Goal: Task Accomplishment & Management: Use online tool/utility

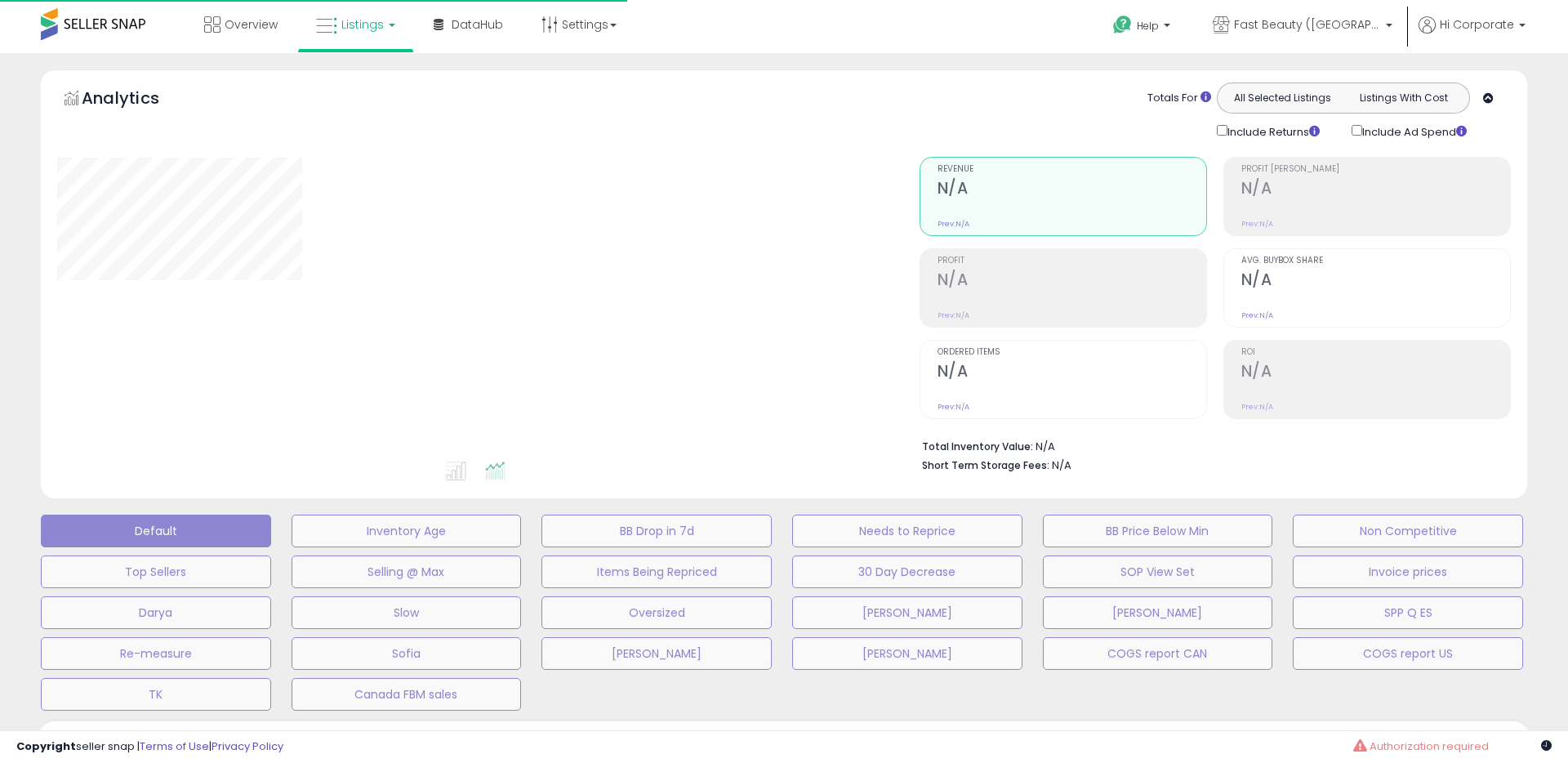
type input "**********"
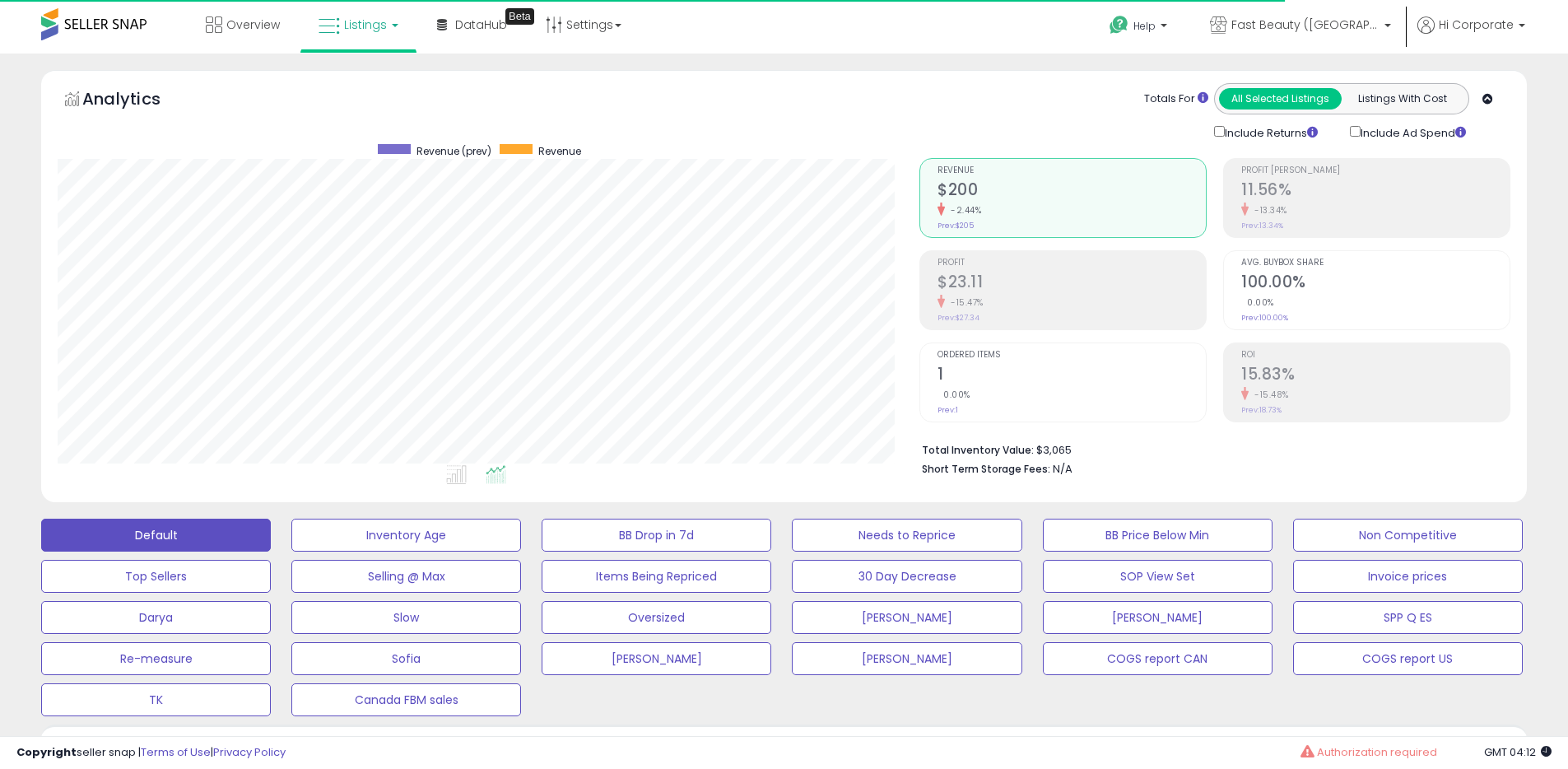
scroll to position [337, 862]
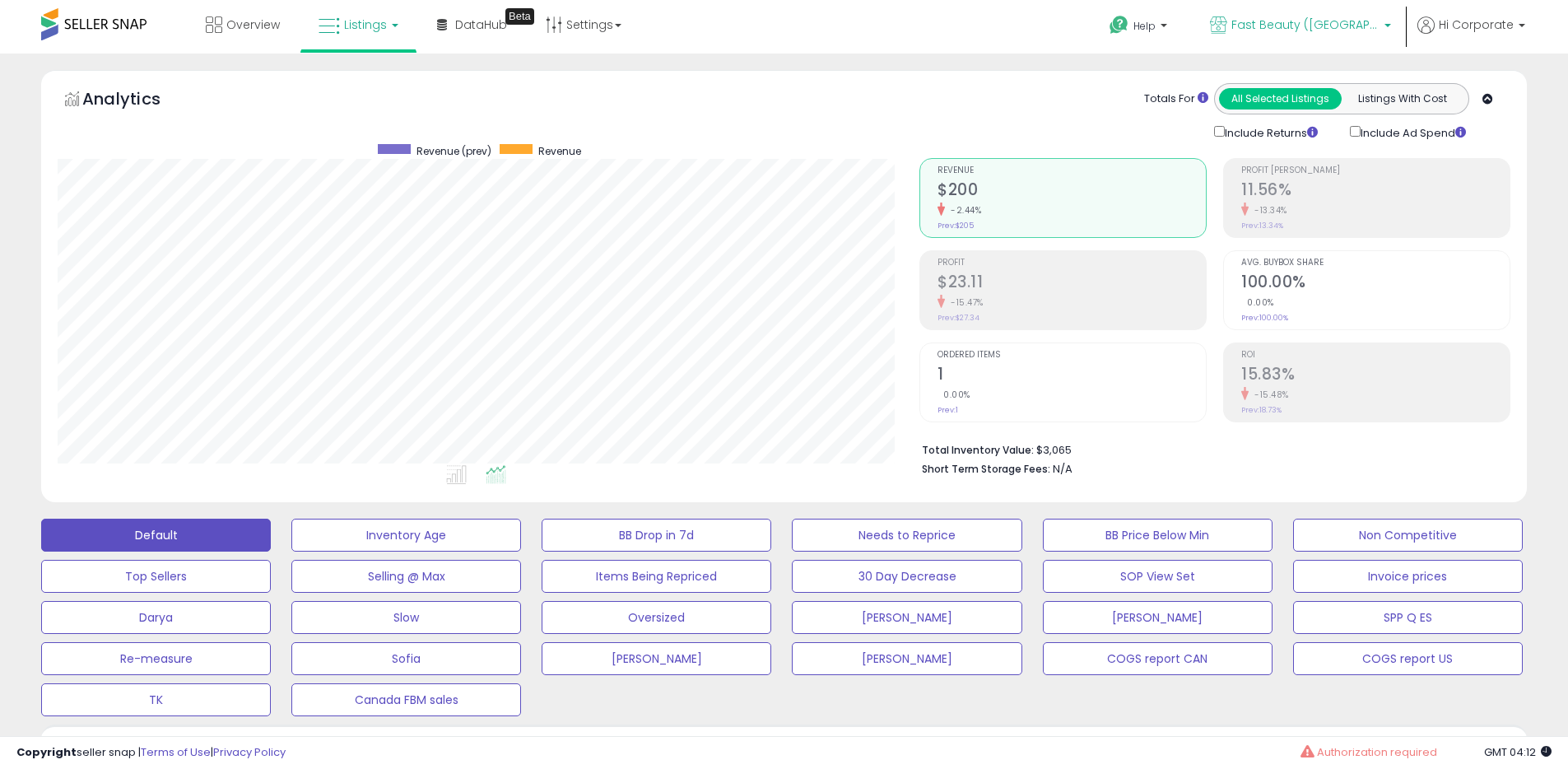
drag, startPoint x: 1340, startPoint y: 32, endPoint x: 1328, endPoint y: 40, distance: 14.4
click at [1340, 32] on span "Fast Beauty ([GEOGRAPHIC_DATA])" at bounding box center [1306, 25] width 148 height 17
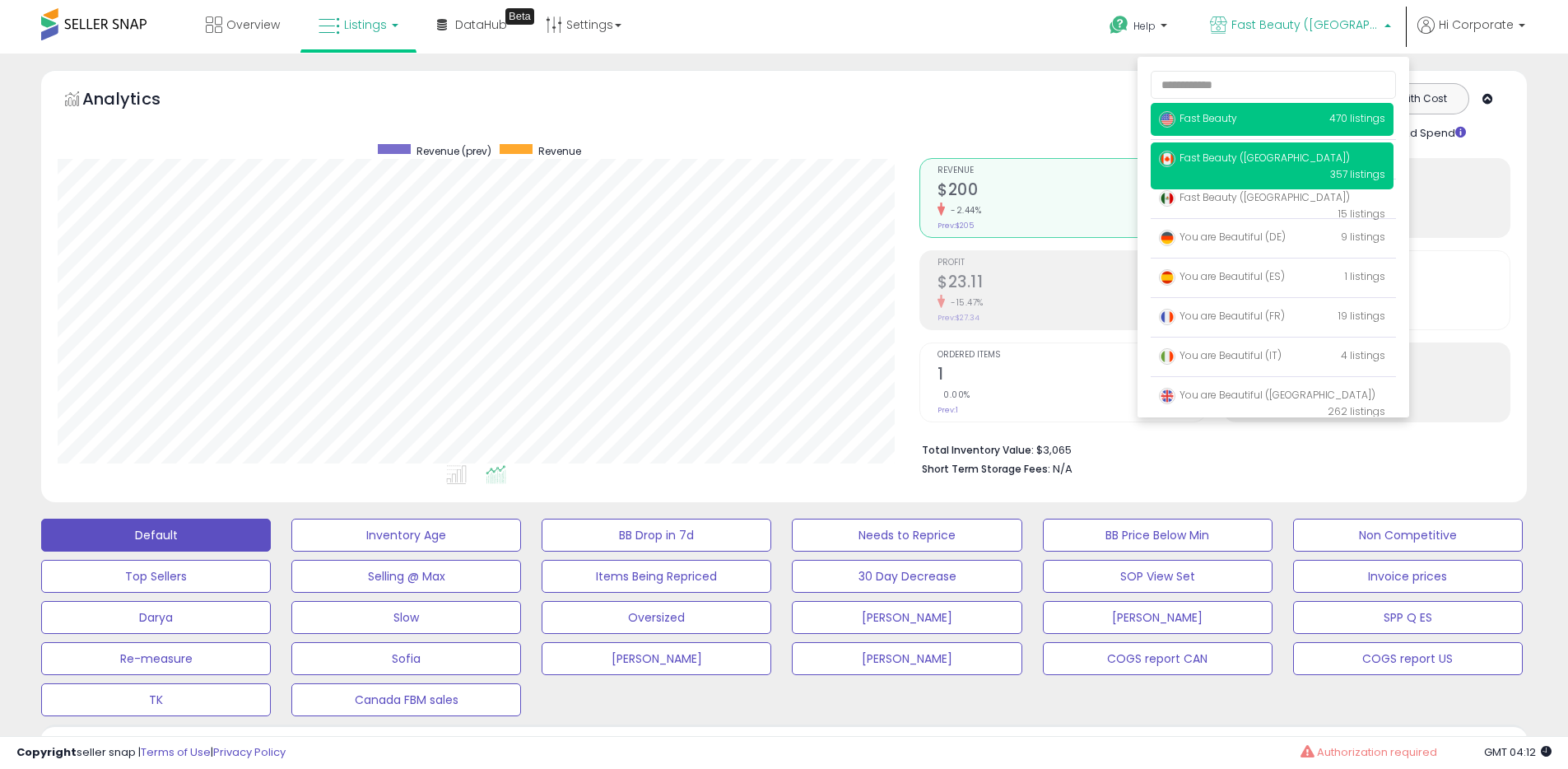
click at [1195, 115] on span "Fast Beauty" at bounding box center [1198, 118] width 78 height 14
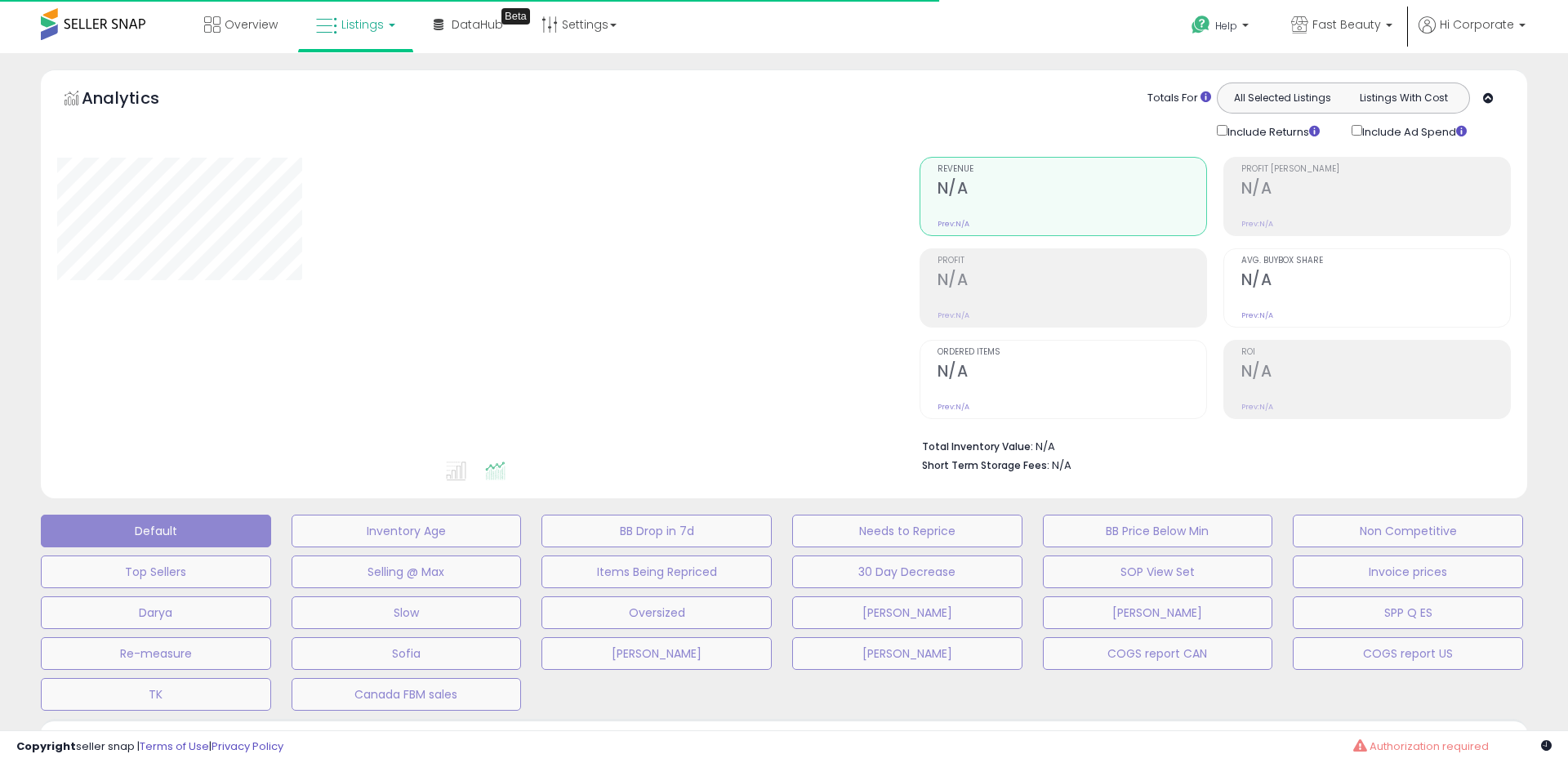
type input "**********"
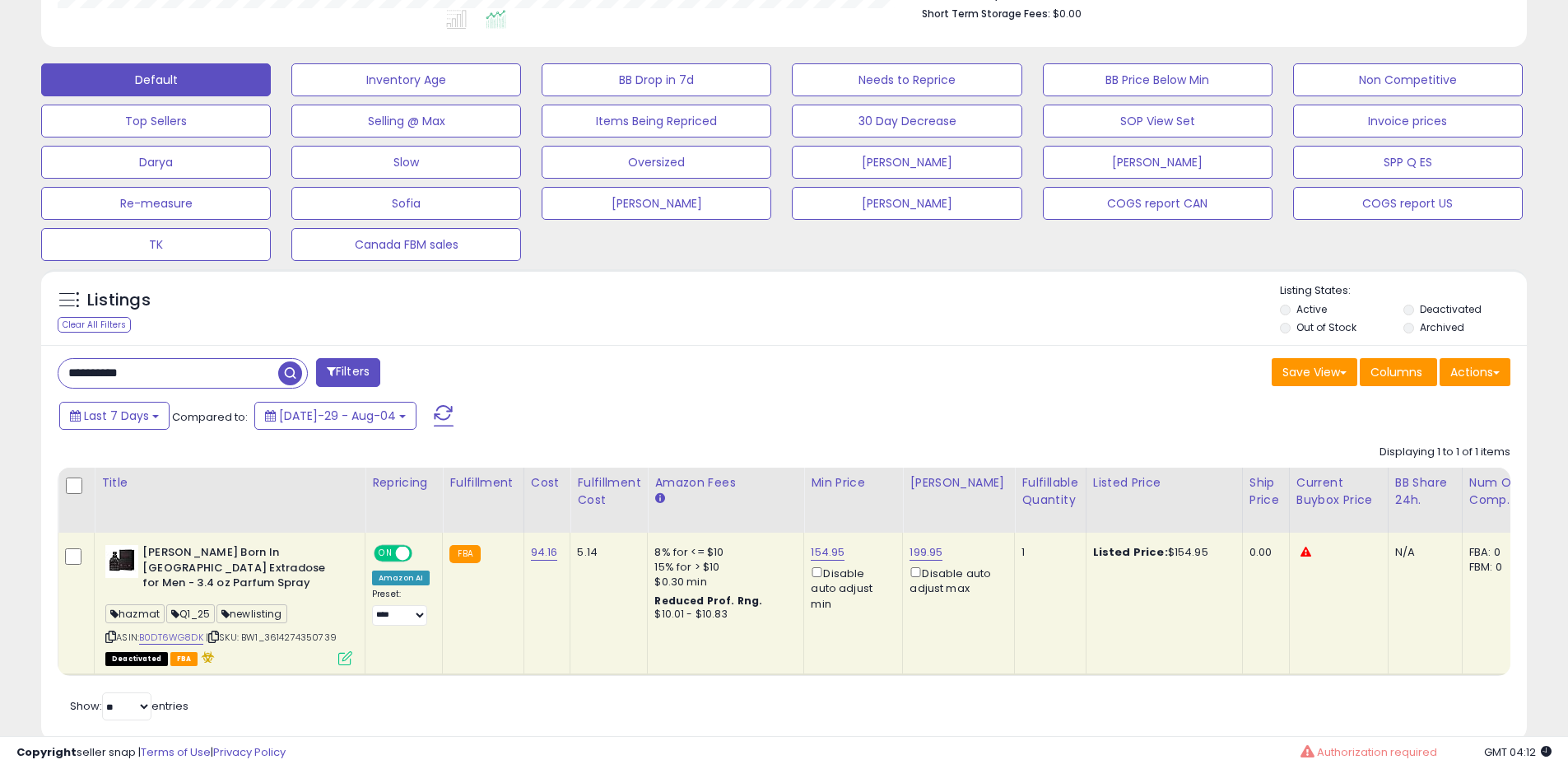
scroll to position [337, 862]
click at [142, 376] on input "**********" at bounding box center [168, 374] width 220 height 29
click at [142, 376] on input "**********" at bounding box center [239, 374] width 362 height 29
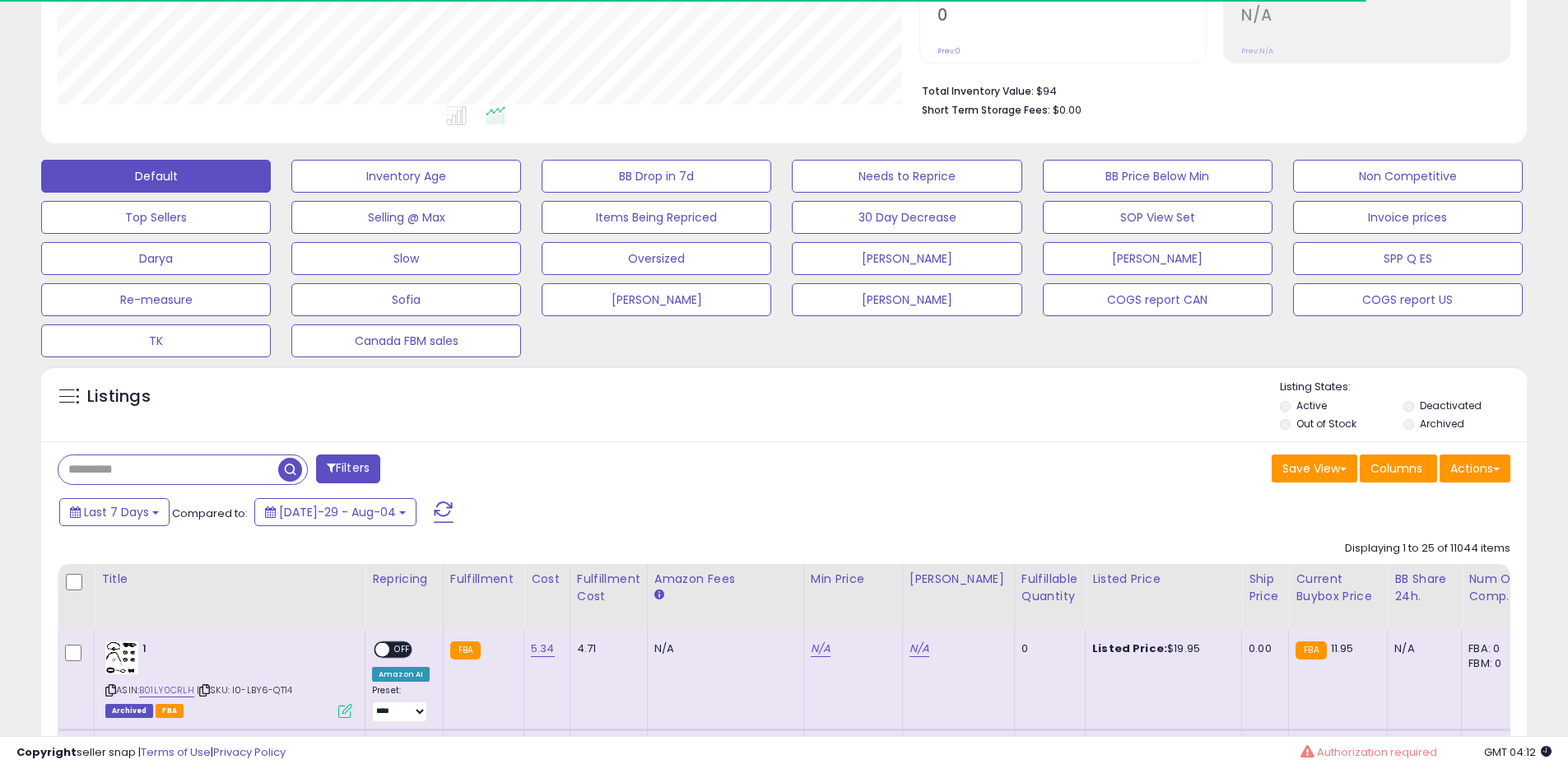
scroll to position [822935, 822225]
click at [1490, 476] on button "Actions" at bounding box center [1475, 468] width 71 height 28
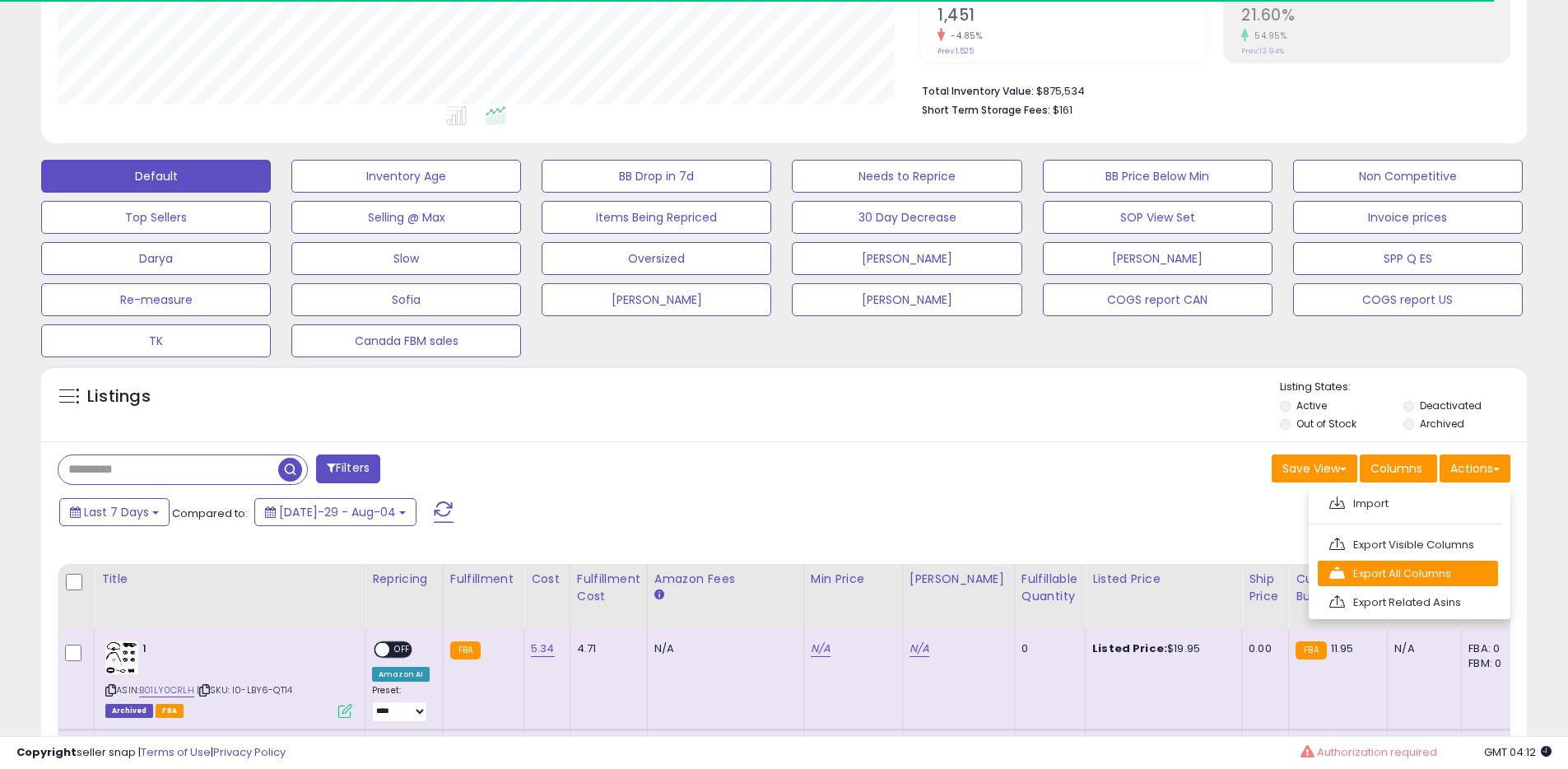
click at [1391, 567] on link "Export All Columns" at bounding box center [1408, 573] width 180 height 25
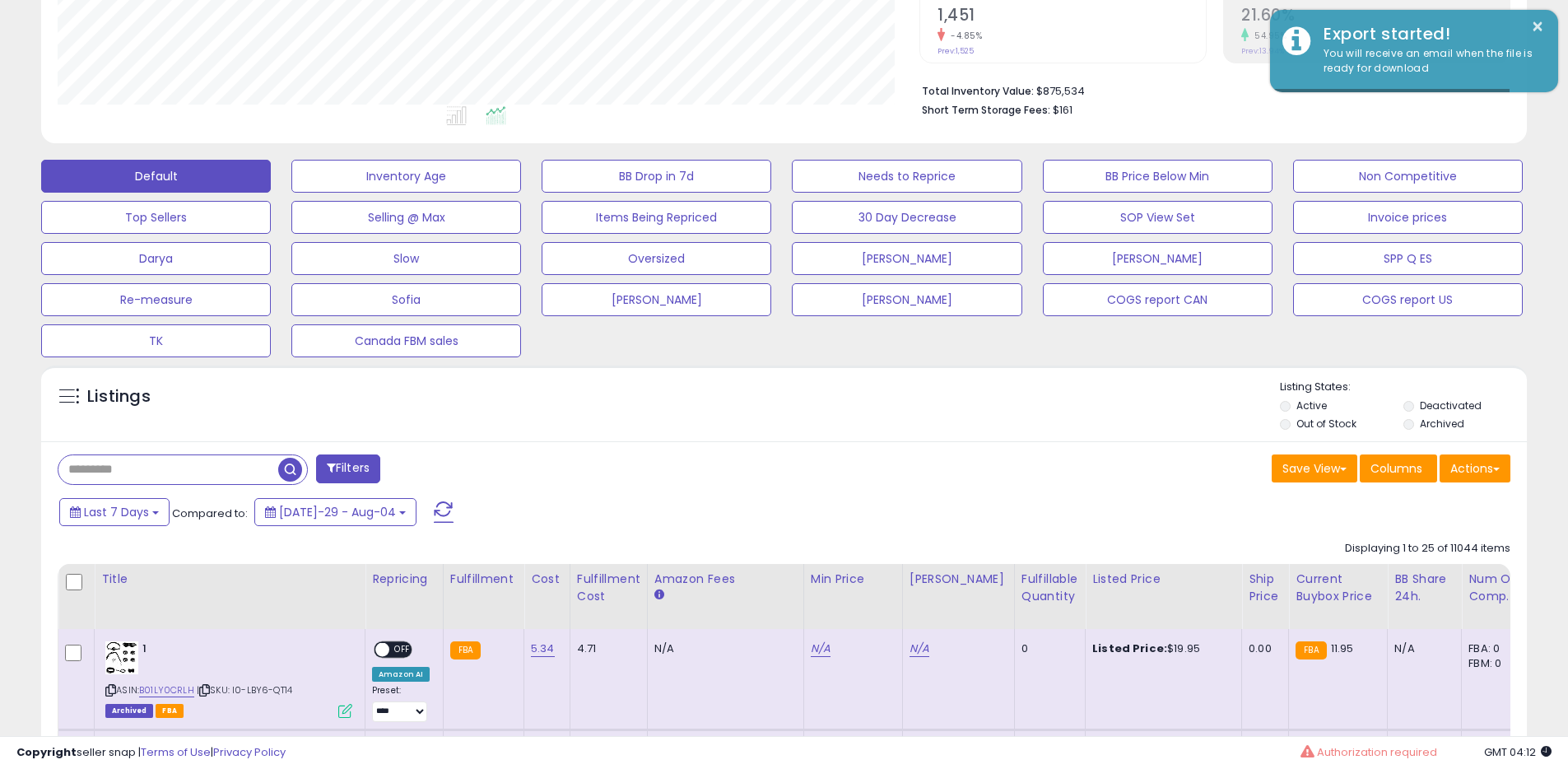
scroll to position [337, 862]
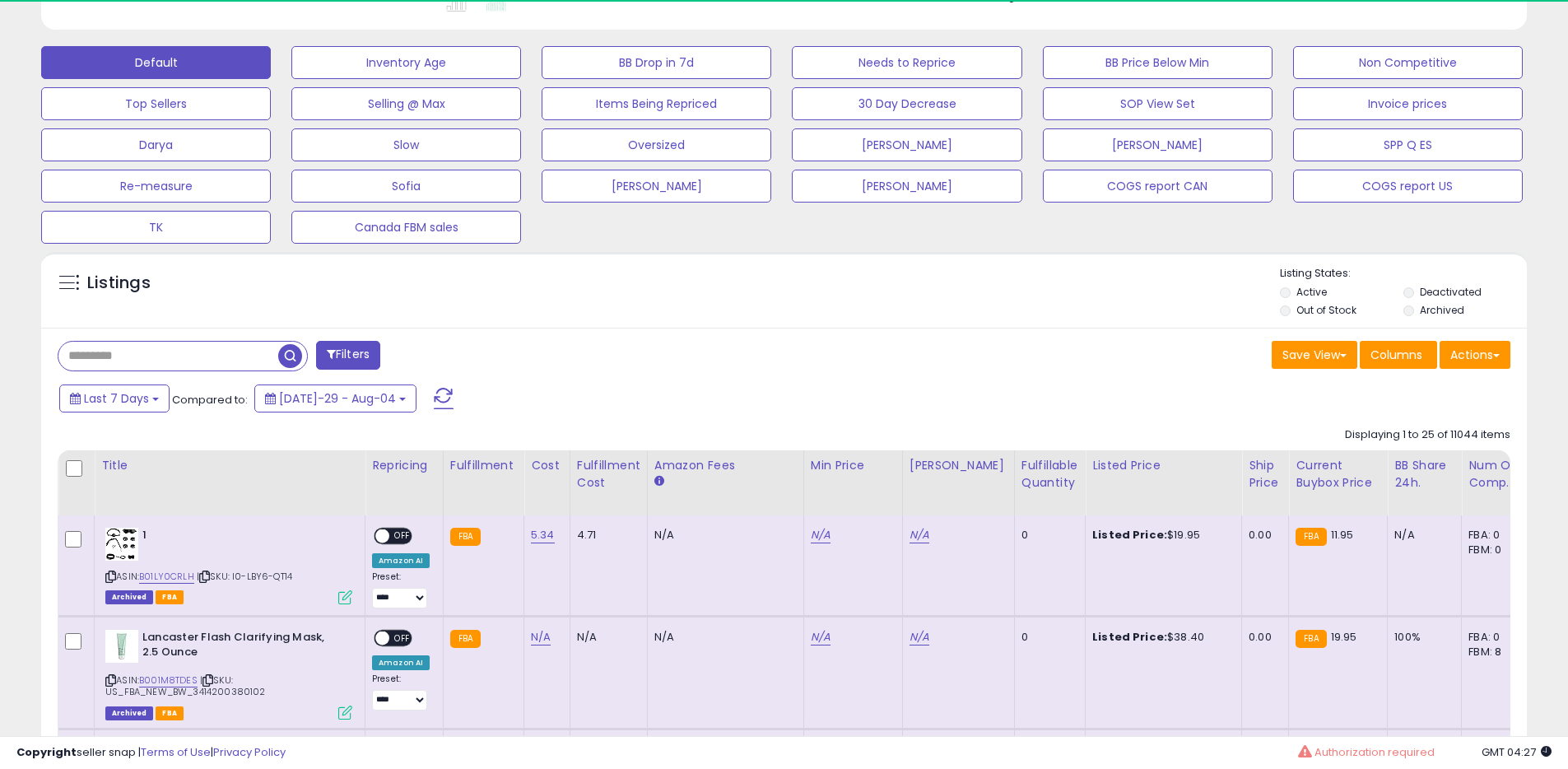
scroll to position [337, 862]
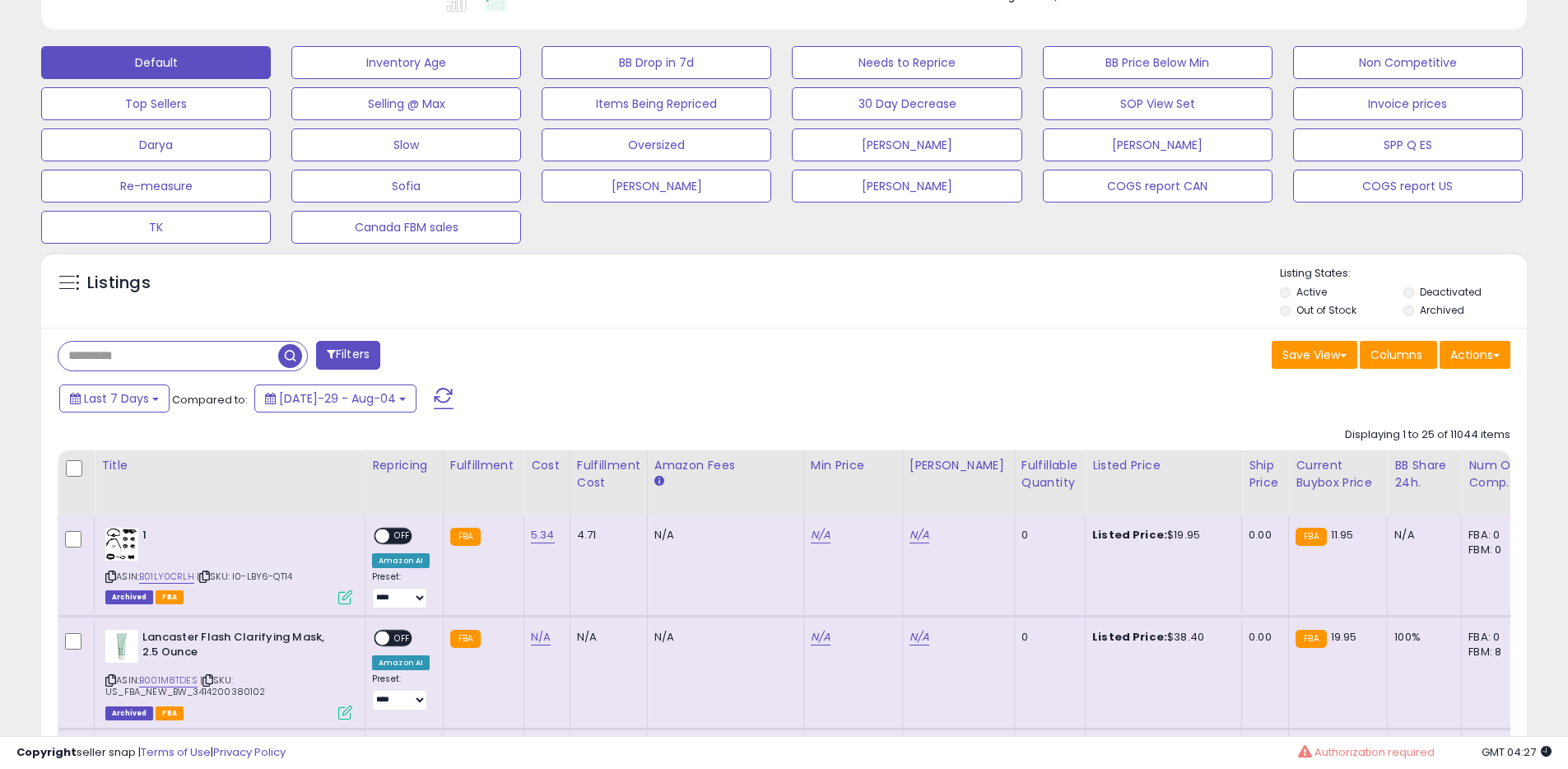
click at [1424, 310] on label "Archived" at bounding box center [1442, 309] width 45 height 14
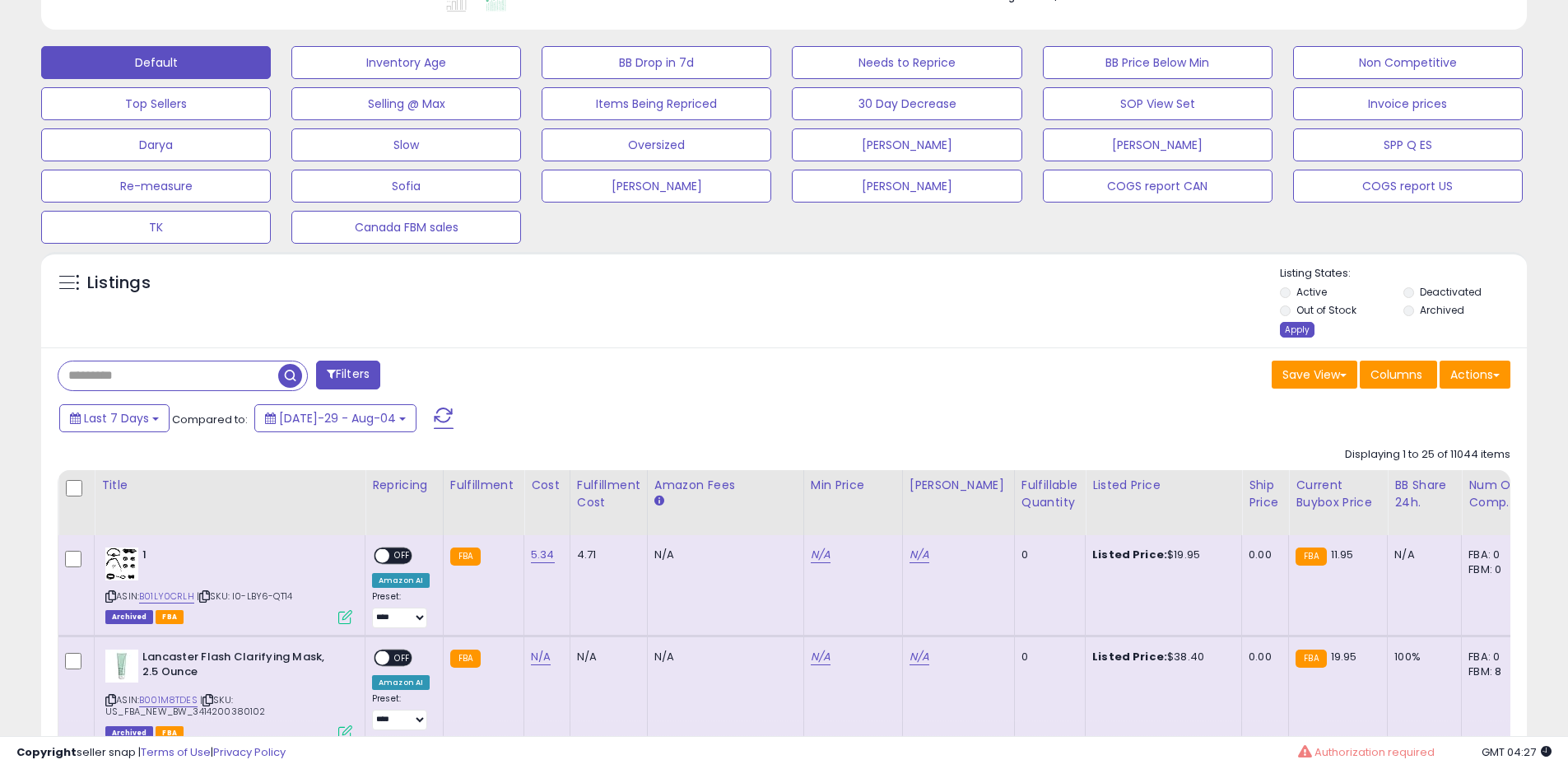
click at [1308, 328] on div "Apply" at bounding box center [1297, 330] width 35 height 16
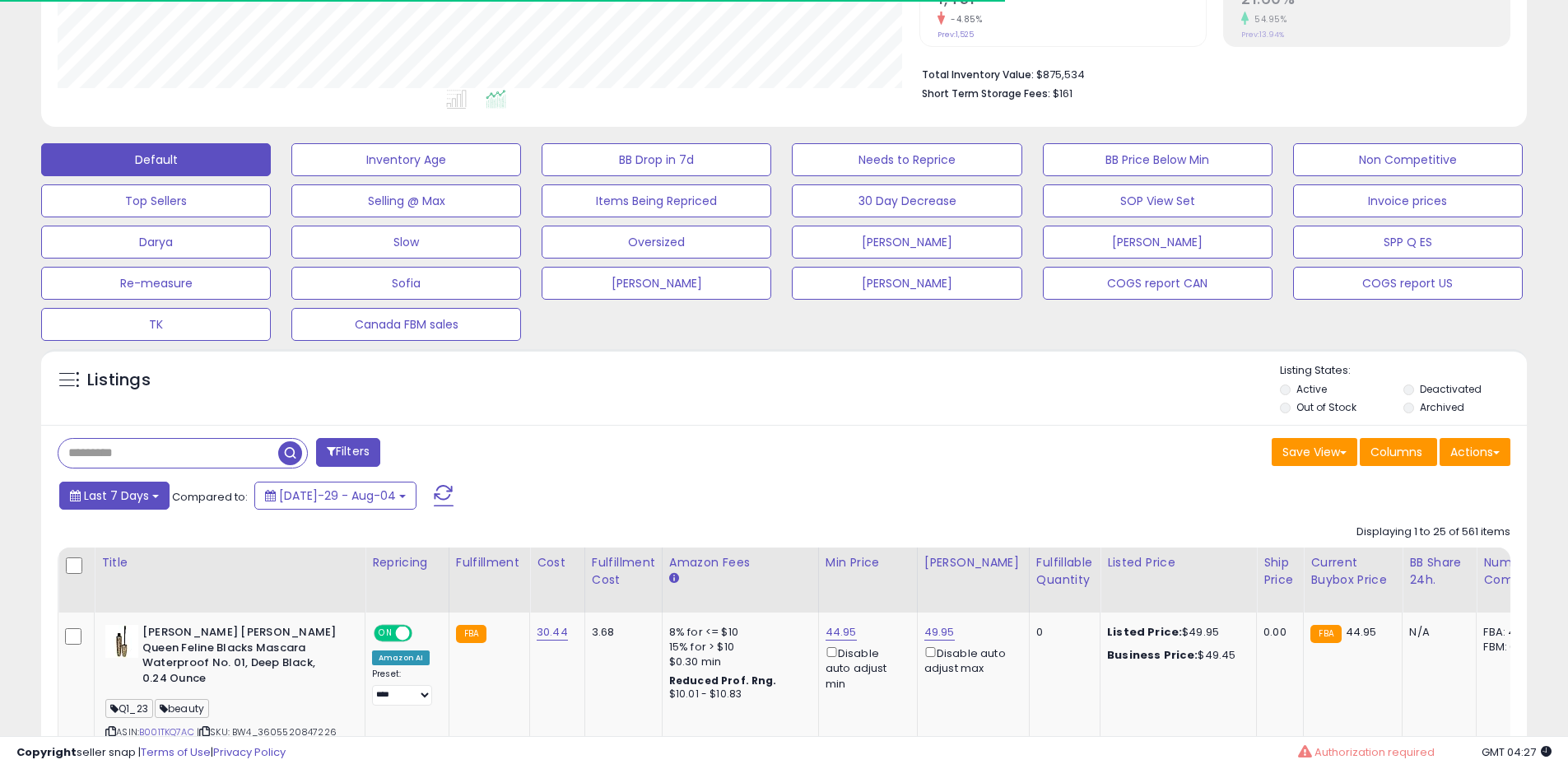
scroll to position [822935, 822225]
click at [131, 495] on span "Last 7 Days" at bounding box center [116, 496] width 65 height 17
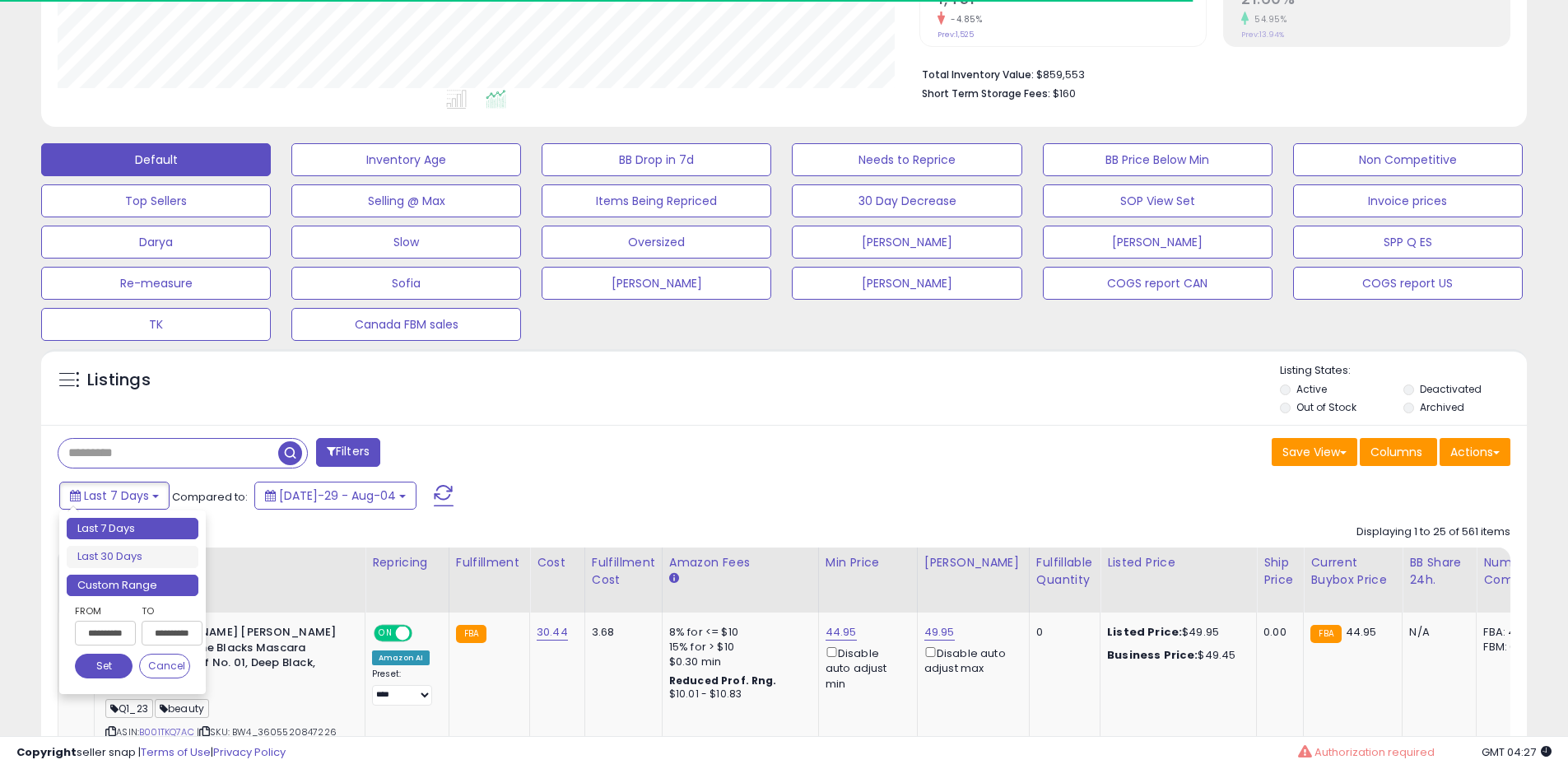
click at [140, 589] on li "Custom Range" at bounding box center [132, 586] width 132 height 22
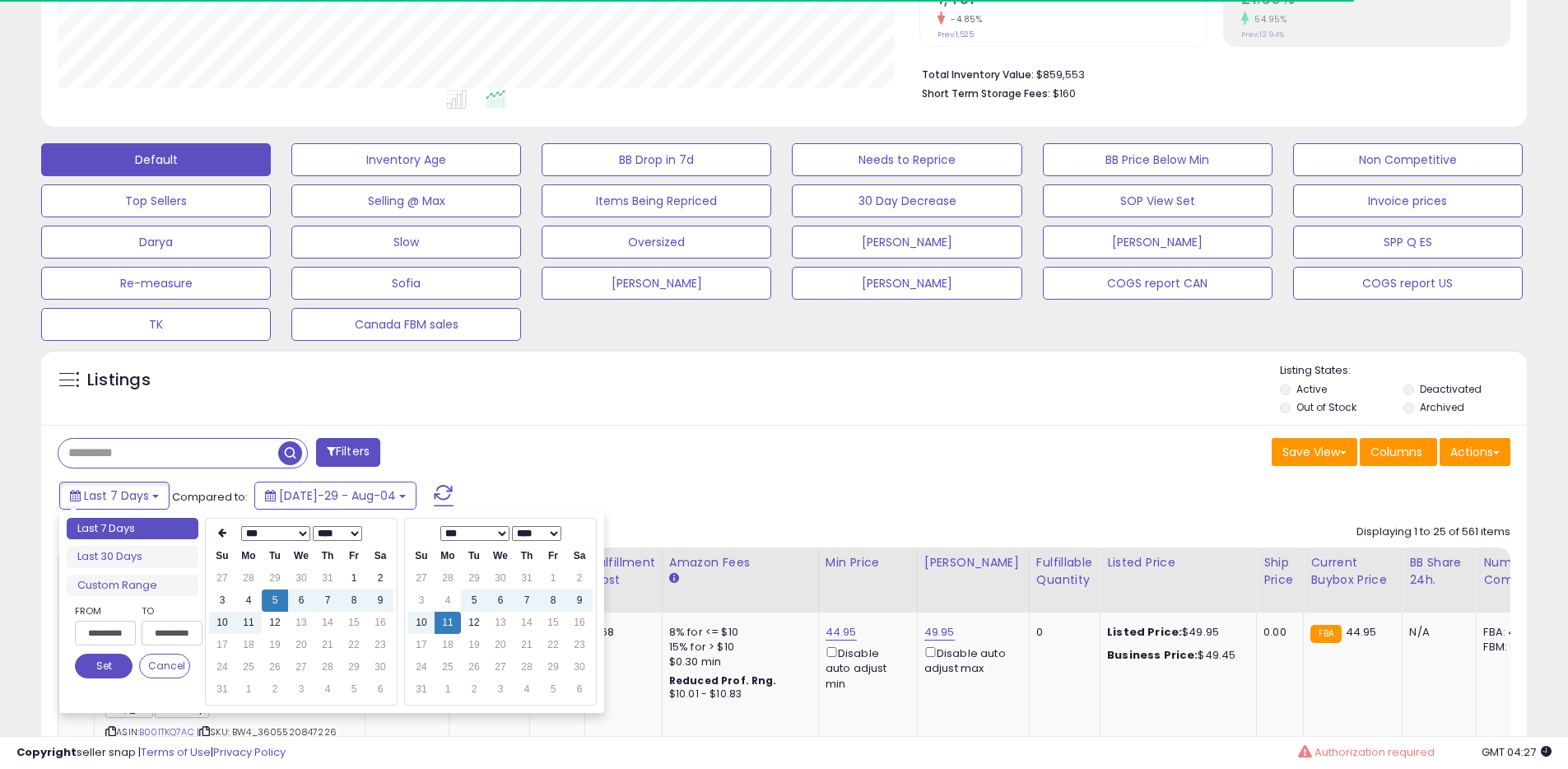
click at [284, 535] on select "*** *** *** *** *** *** *** ***" at bounding box center [276, 534] width 69 height 15
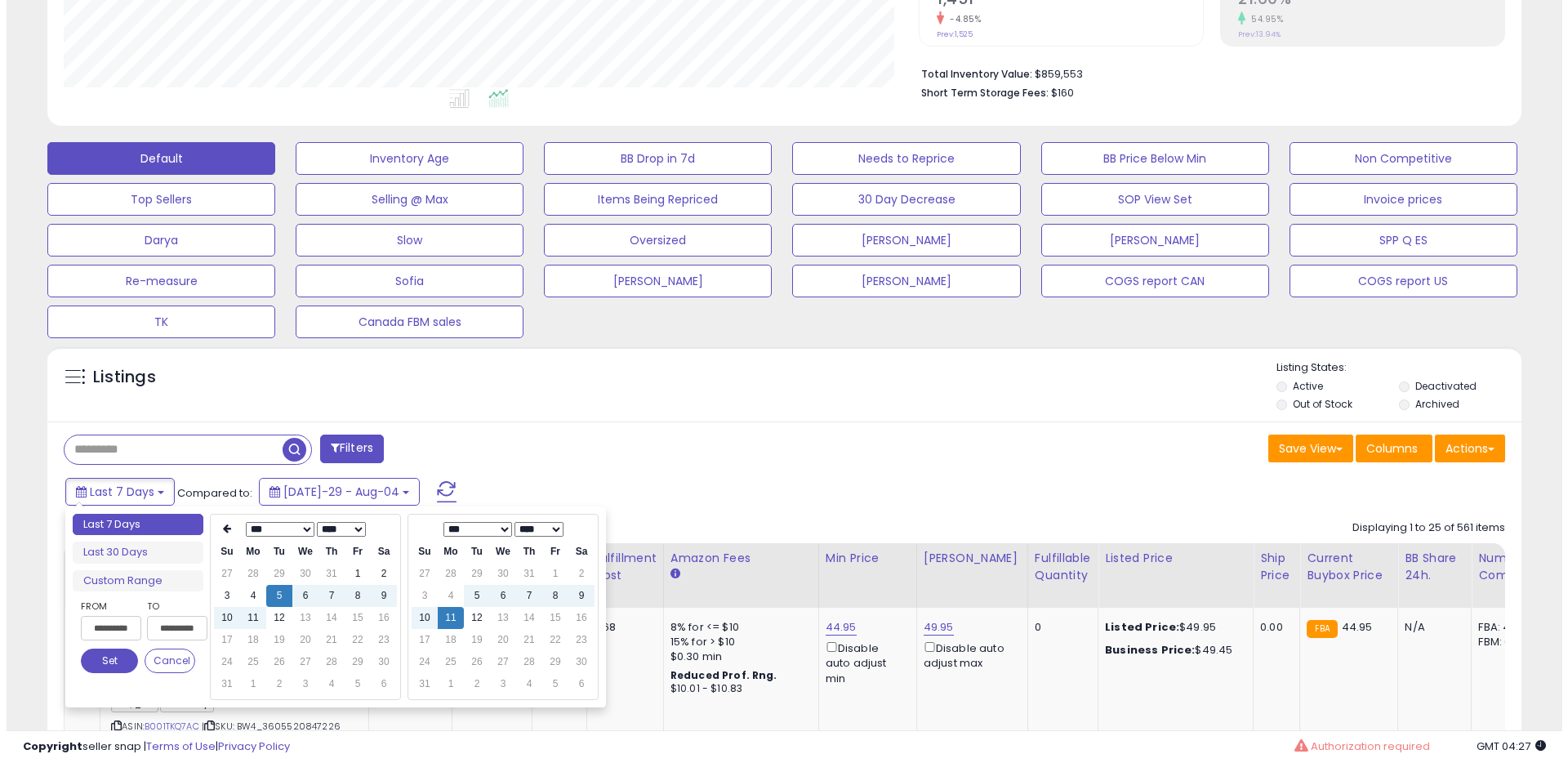
scroll to position [335, 855]
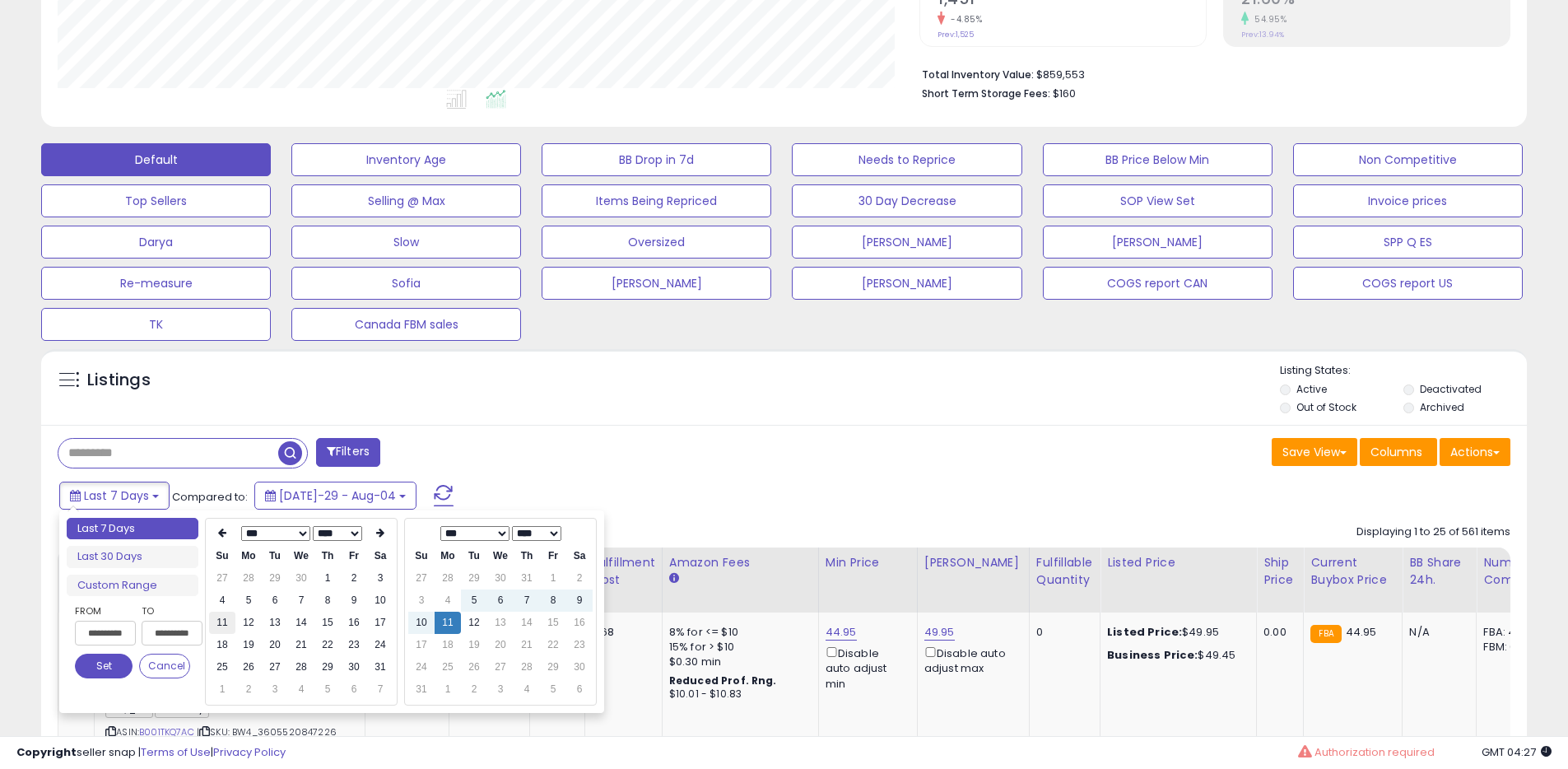
type input "**********"
click at [228, 625] on td "11" at bounding box center [222, 622] width 26 height 22
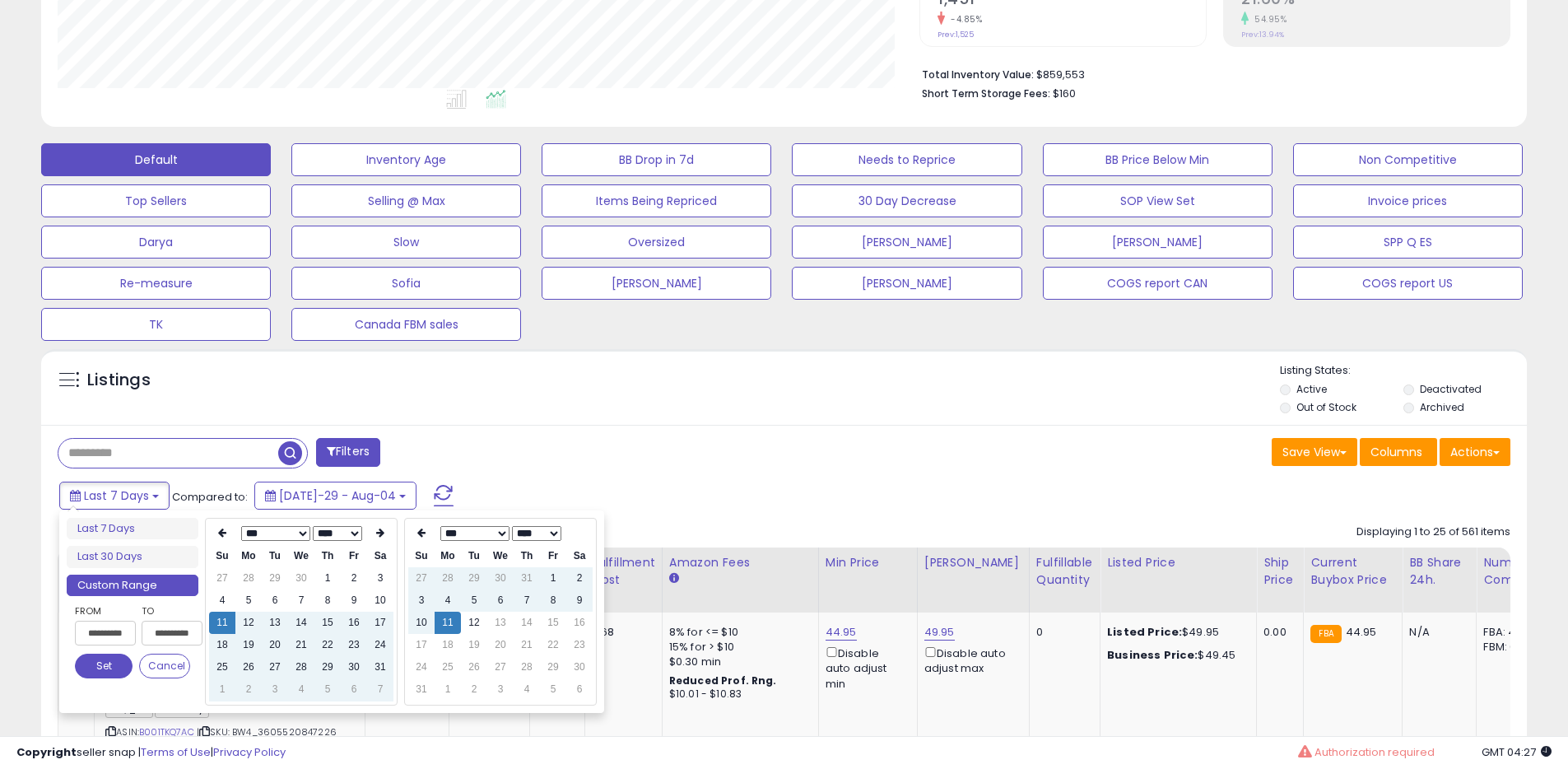
click at [95, 660] on button "Set" at bounding box center [104, 665] width 57 height 24
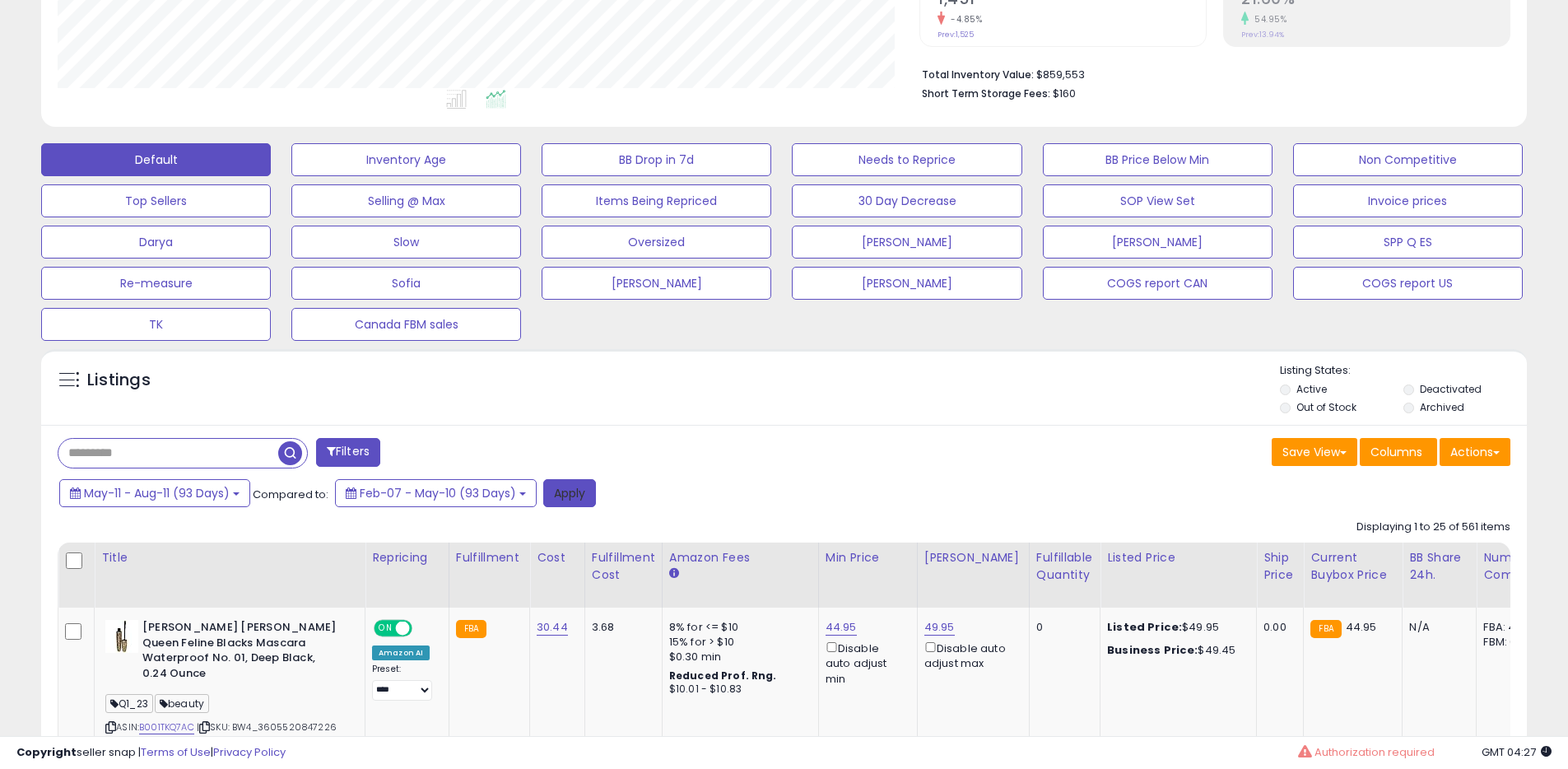
click at [571, 489] on button "Apply" at bounding box center [569, 492] width 52 height 28
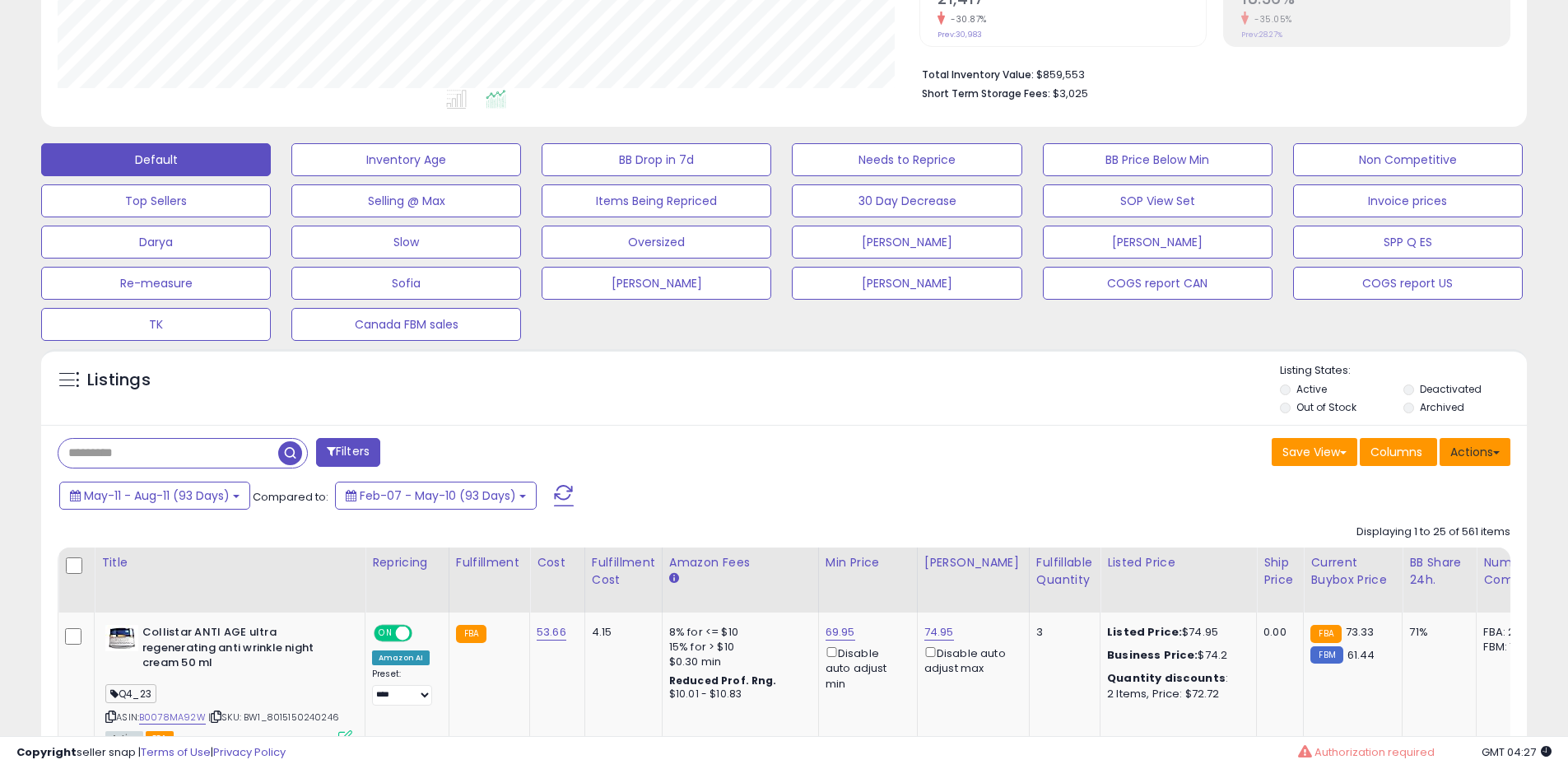
click at [1478, 438] on button "Actions" at bounding box center [1475, 451] width 71 height 28
click at [1377, 561] on link "Export All Columns" at bounding box center [1408, 557] width 180 height 25
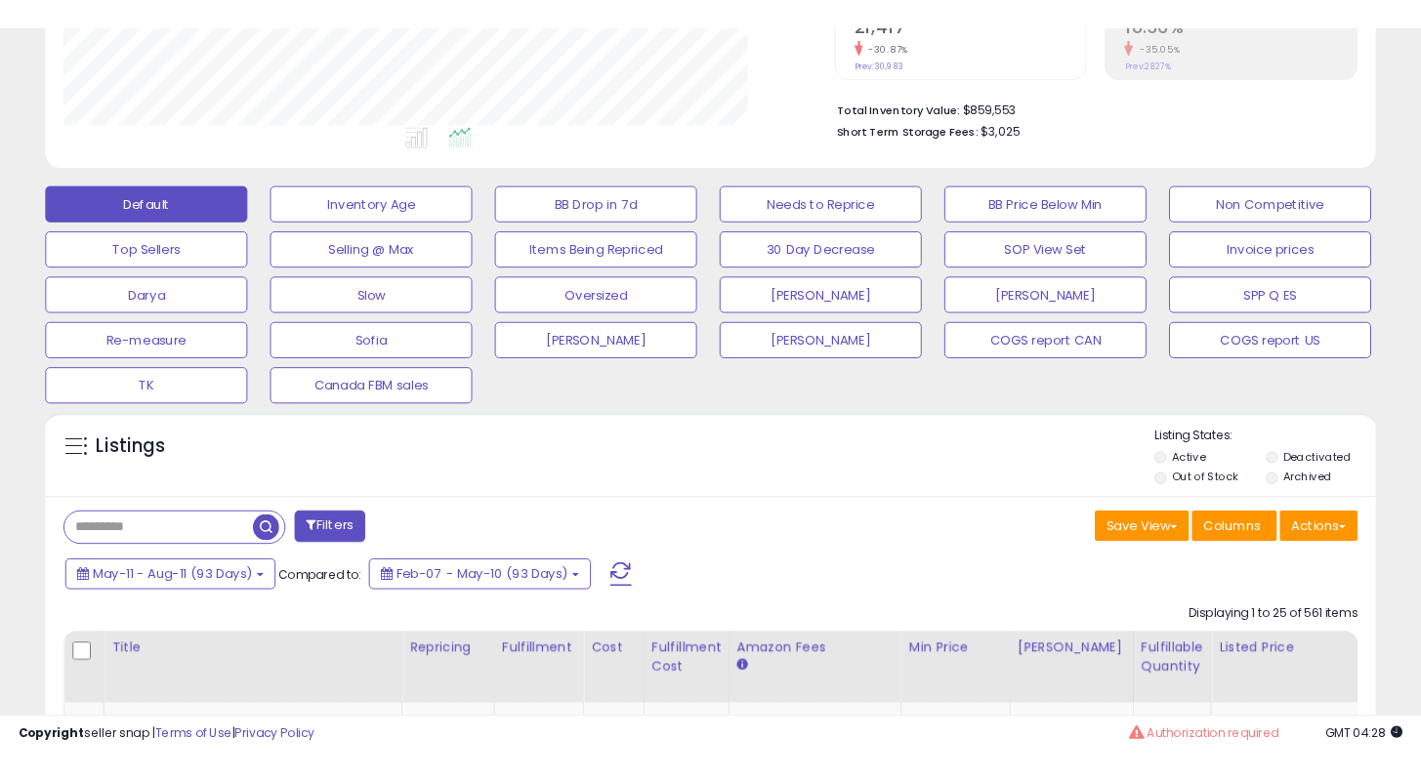
scroll to position [975965, 975599]
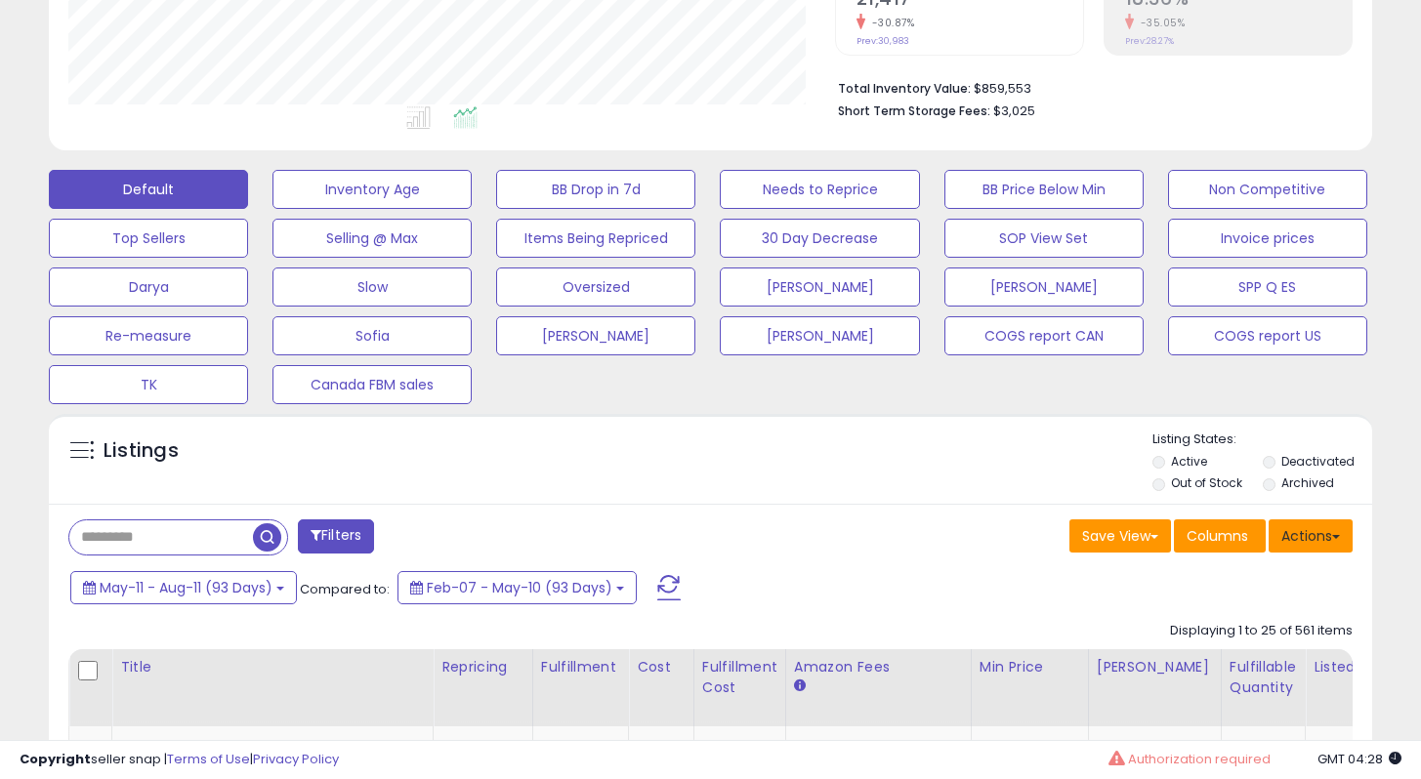
click at [1308, 531] on button "Actions" at bounding box center [1310, 535] width 84 height 33
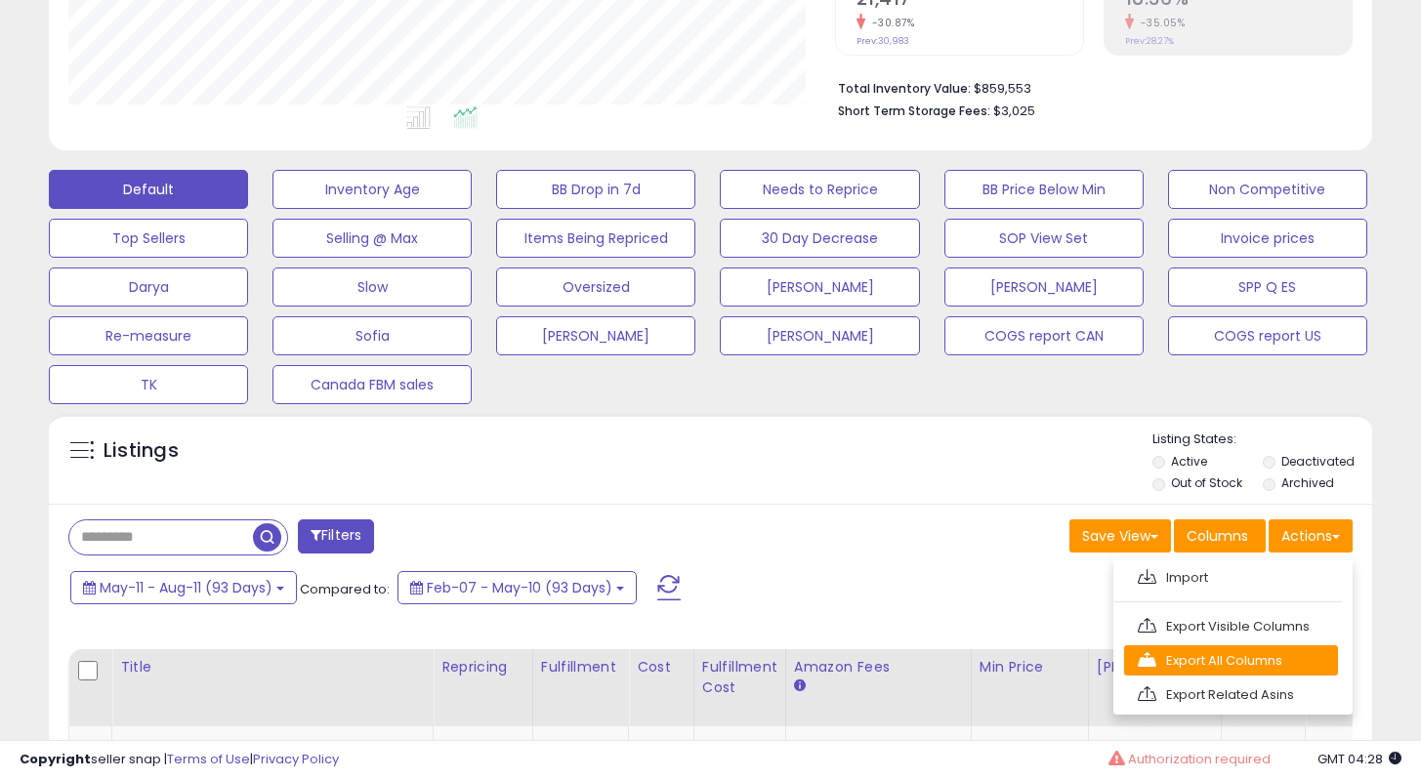
click at [1199, 650] on link "Export All Columns" at bounding box center [1231, 660] width 214 height 30
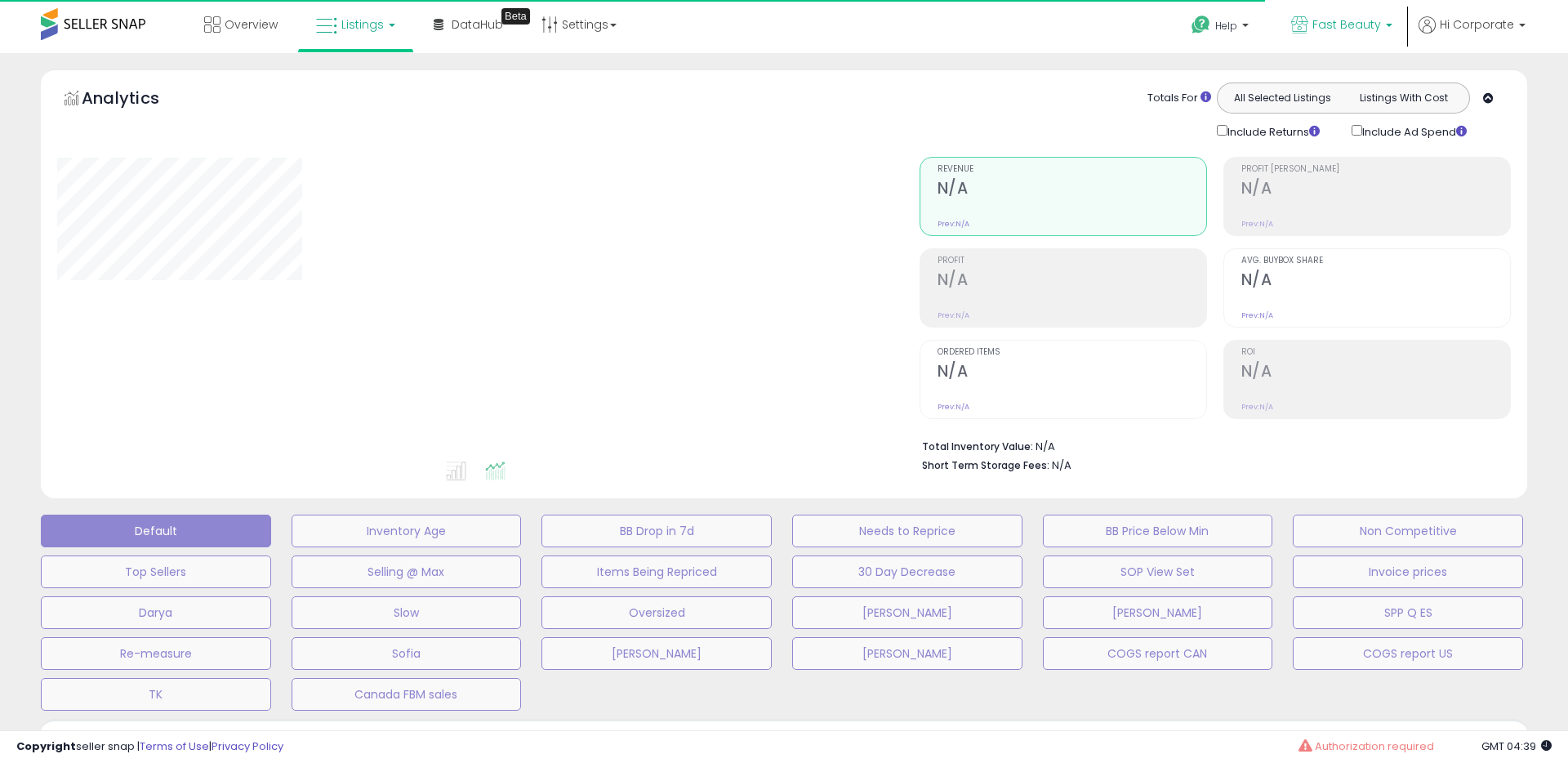
click at [1318, 38] on link "Fast Beauty" at bounding box center [1341, 26] width 125 height 53
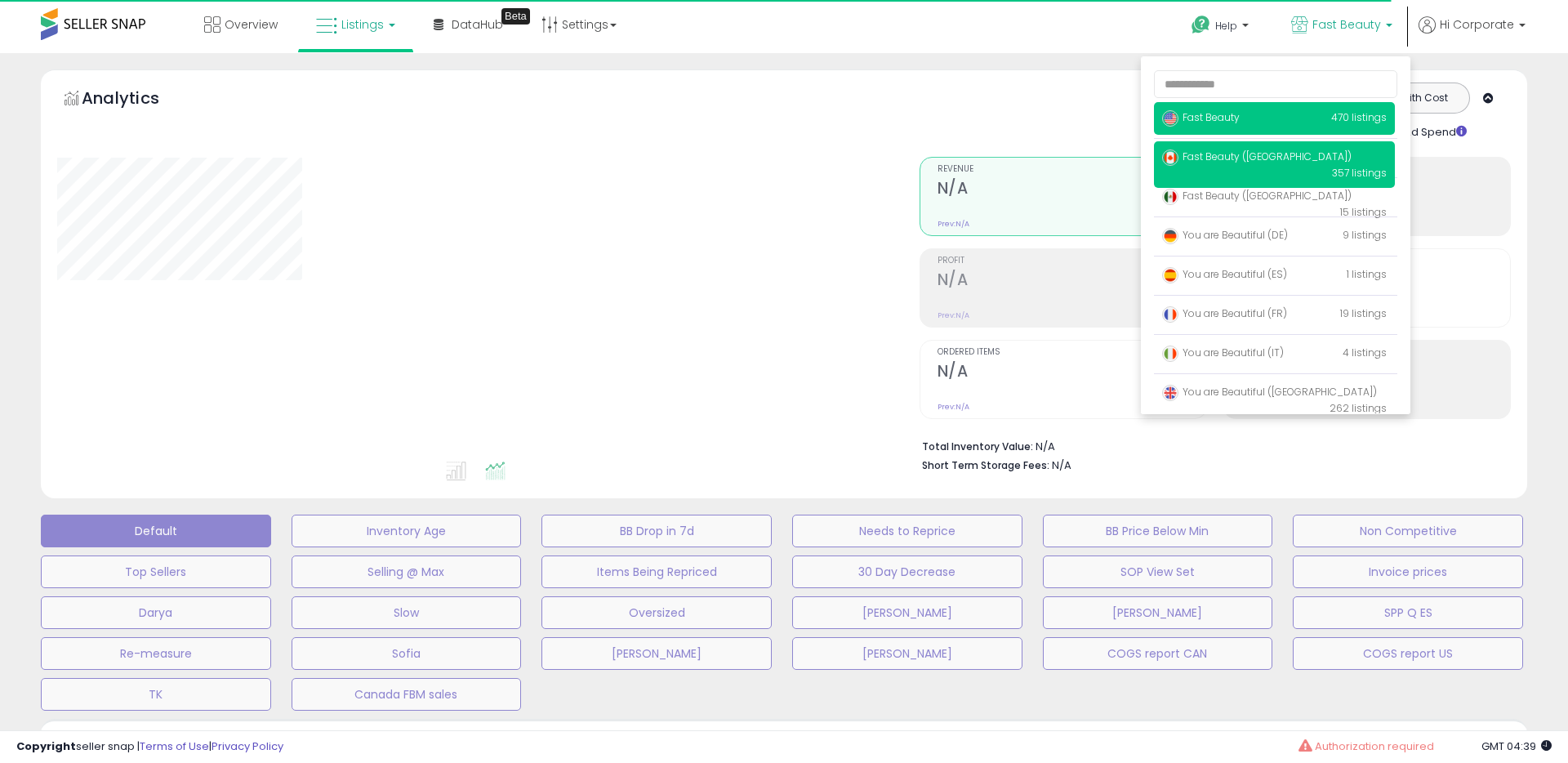
click at [1242, 156] on span "Fast Beauty ([GEOGRAPHIC_DATA])" at bounding box center [1256, 156] width 190 height 14
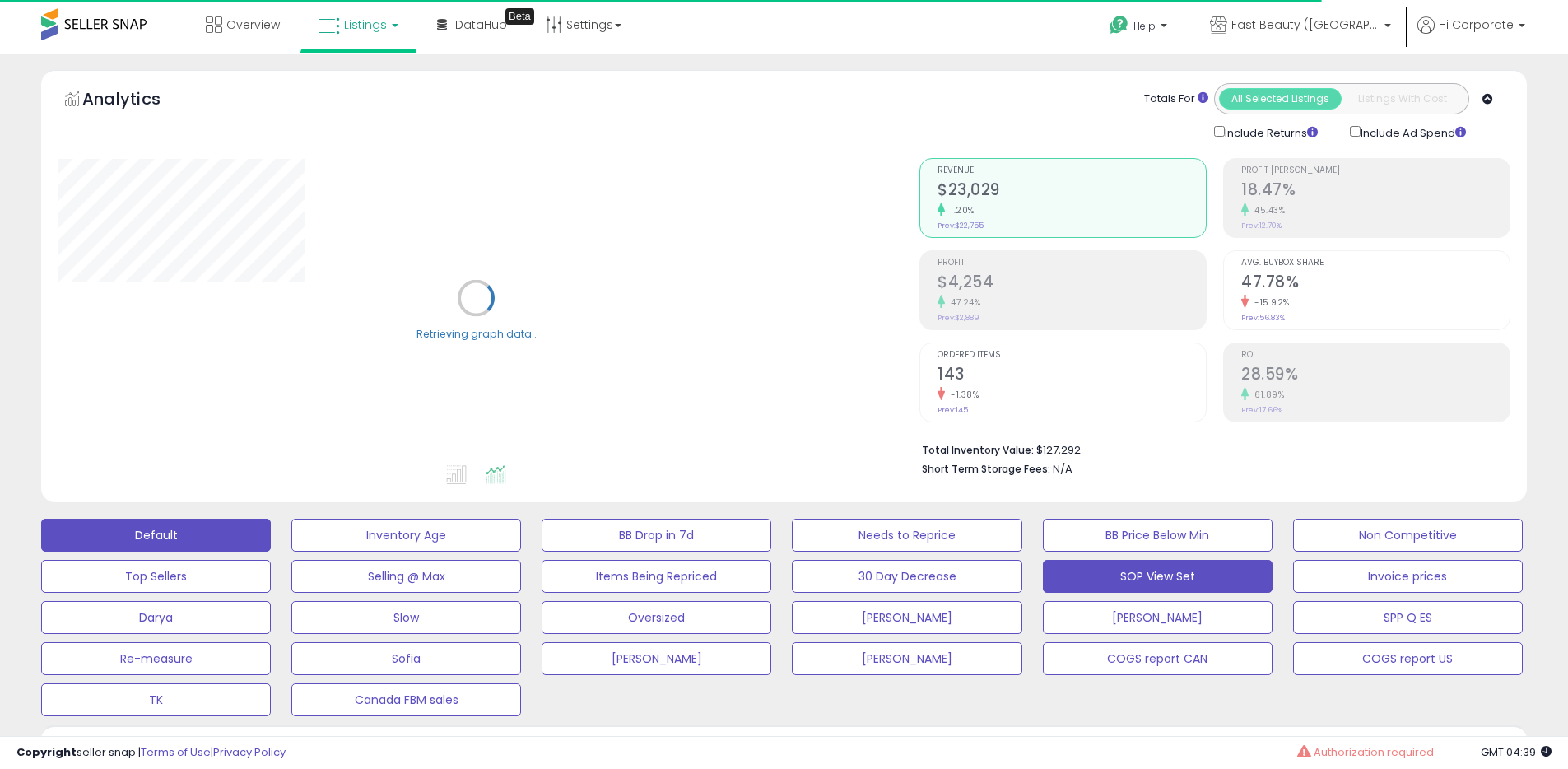
scroll to position [497, 0]
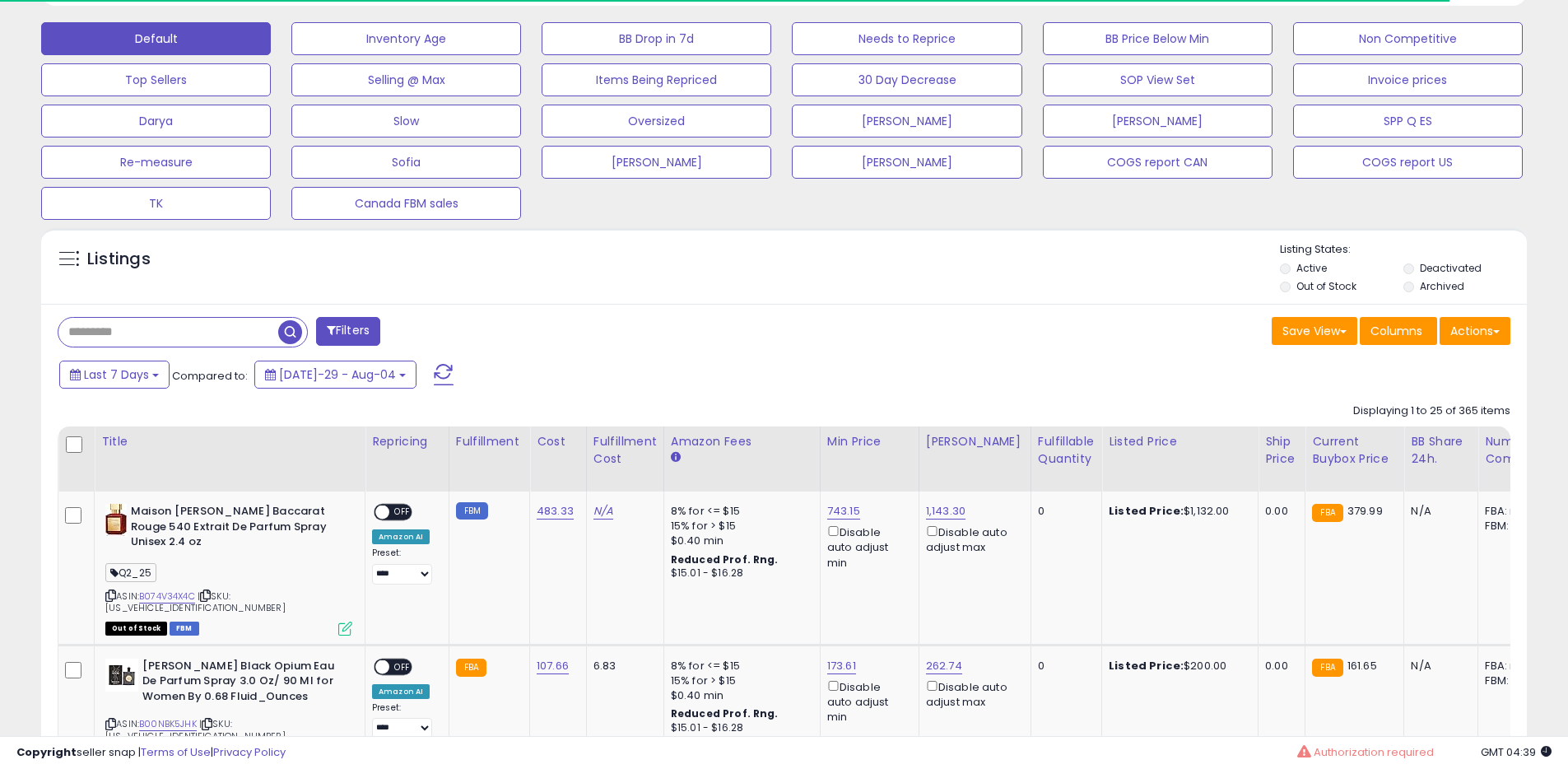
drag, startPoint x: 1310, startPoint y: 266, endPoint x: 1306, endPoint y: 290, distance: 24.3
click at [1310, 266] on label "Active" at bounding box center [1312, 268] width 30 height 14
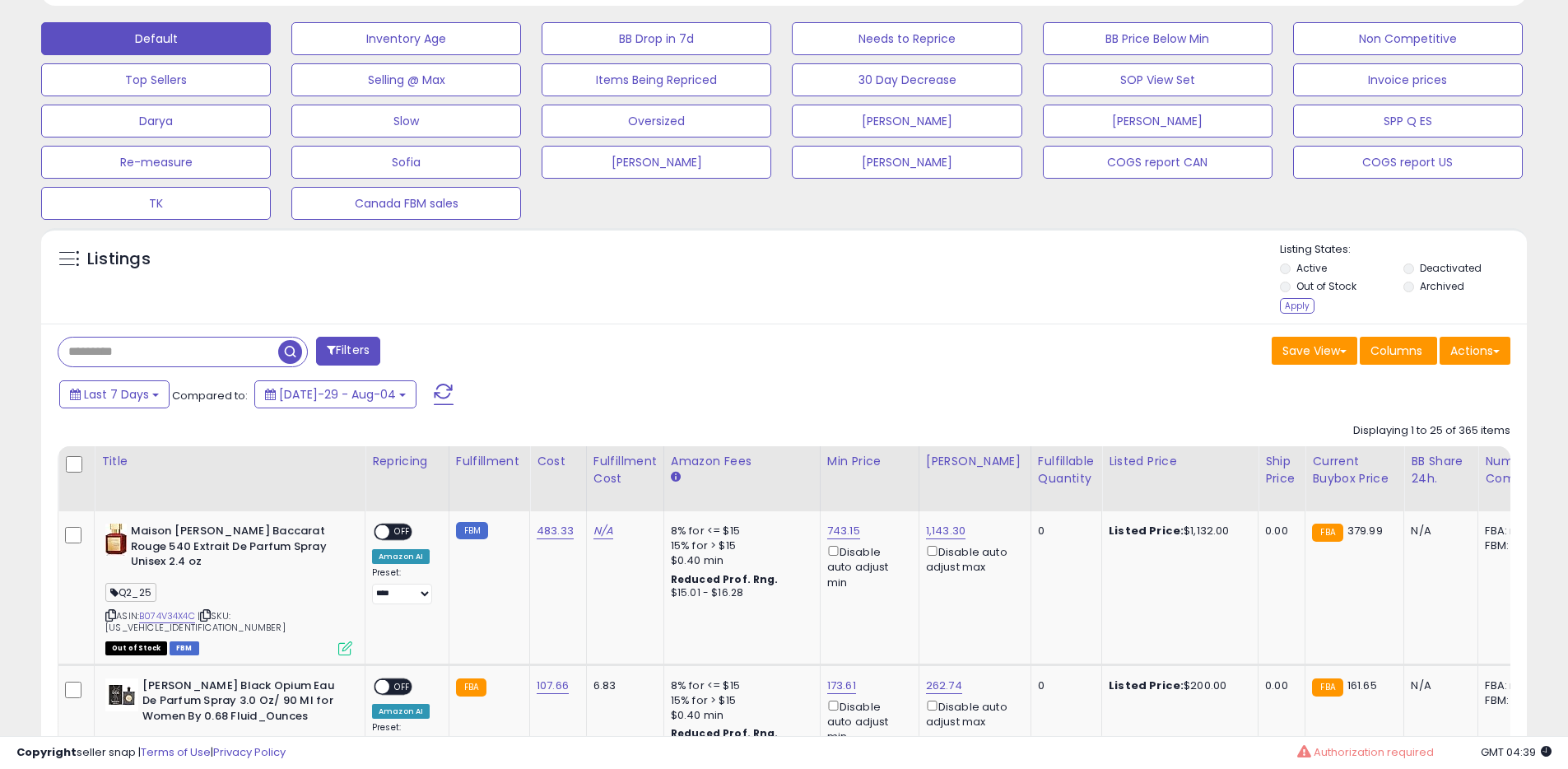
click at [1304, 301] on div "Apply" at bounding box center [1297, 305] width 35 height 16
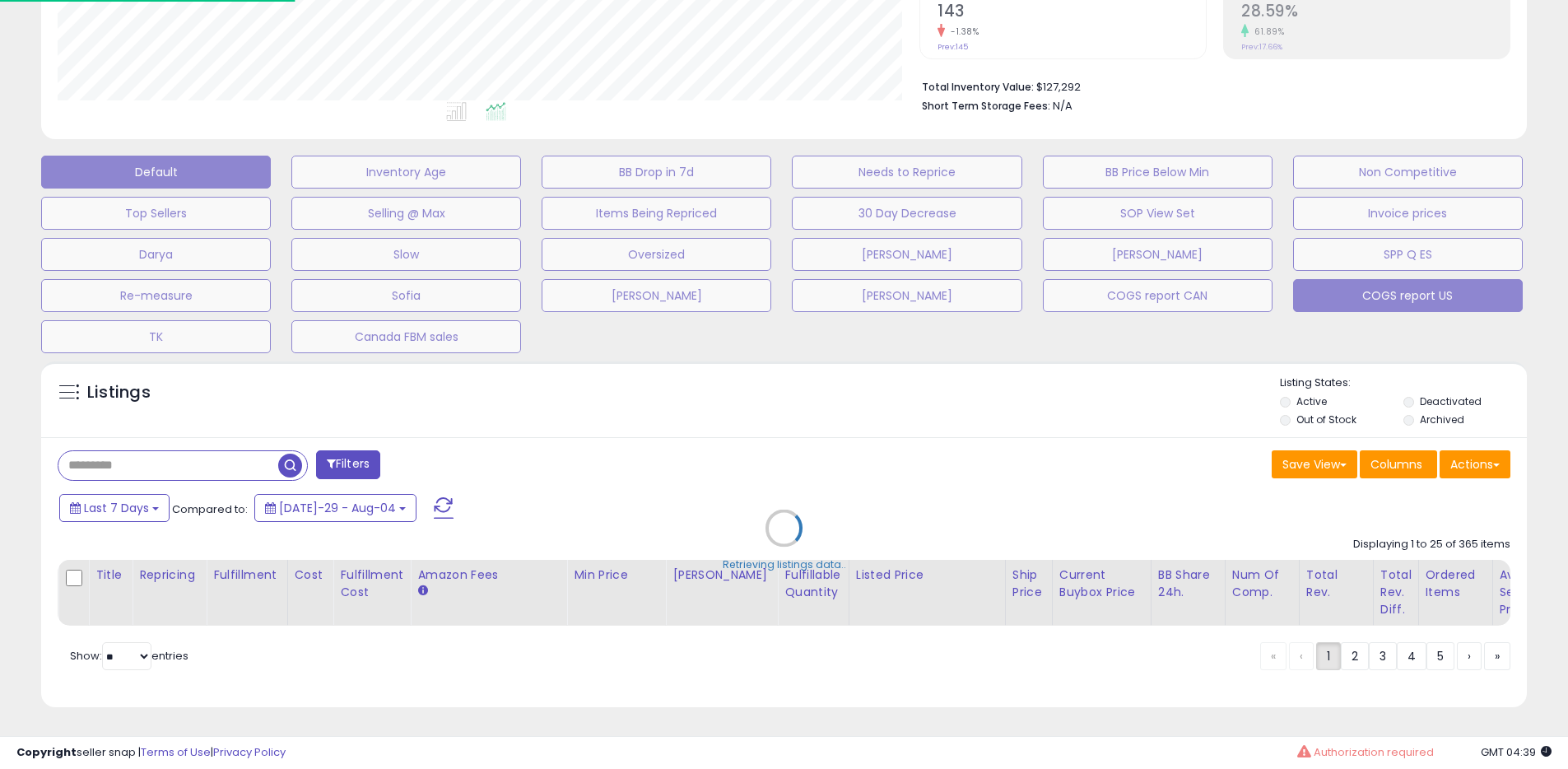
scroll to position [375, 0]
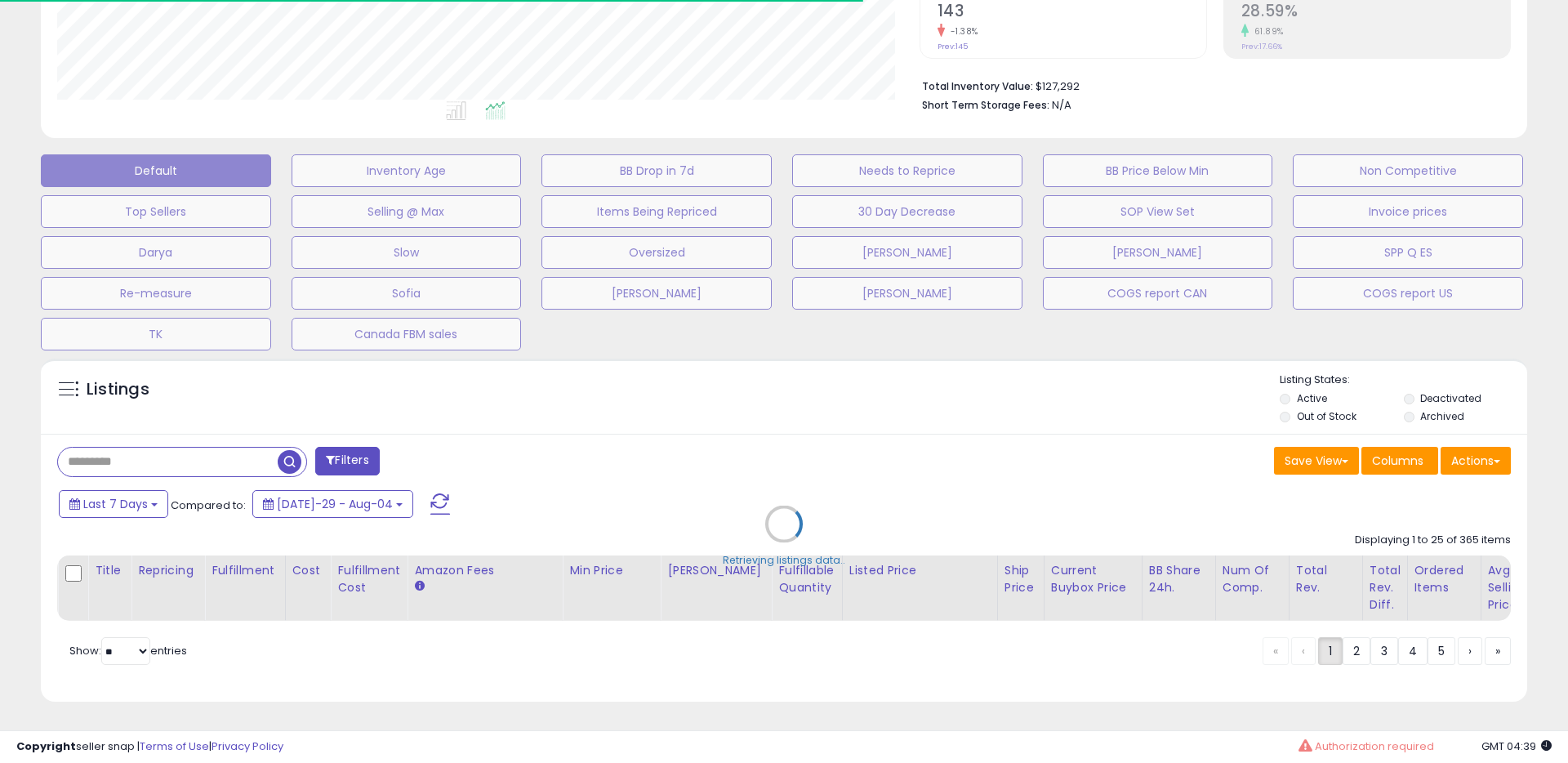
click at [1333, 402] on div "Retrieving listings data.." at bounding box center [784, 536] width 1510 height 371
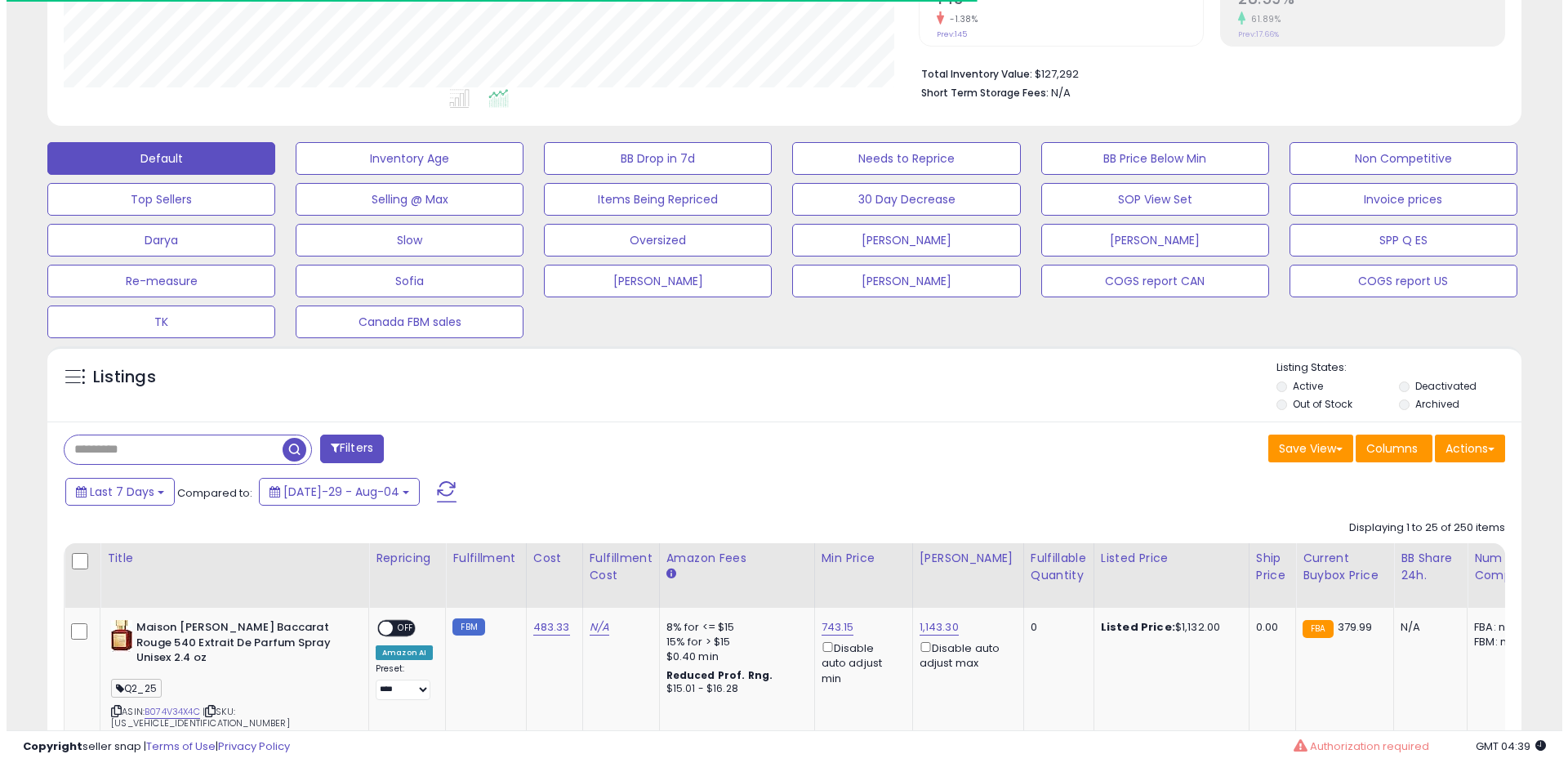
scroll to position [816515, 815647]
click at [1334, 402] on label "Out of Stock" at bounding box center [1315, 404] width 59 height 14
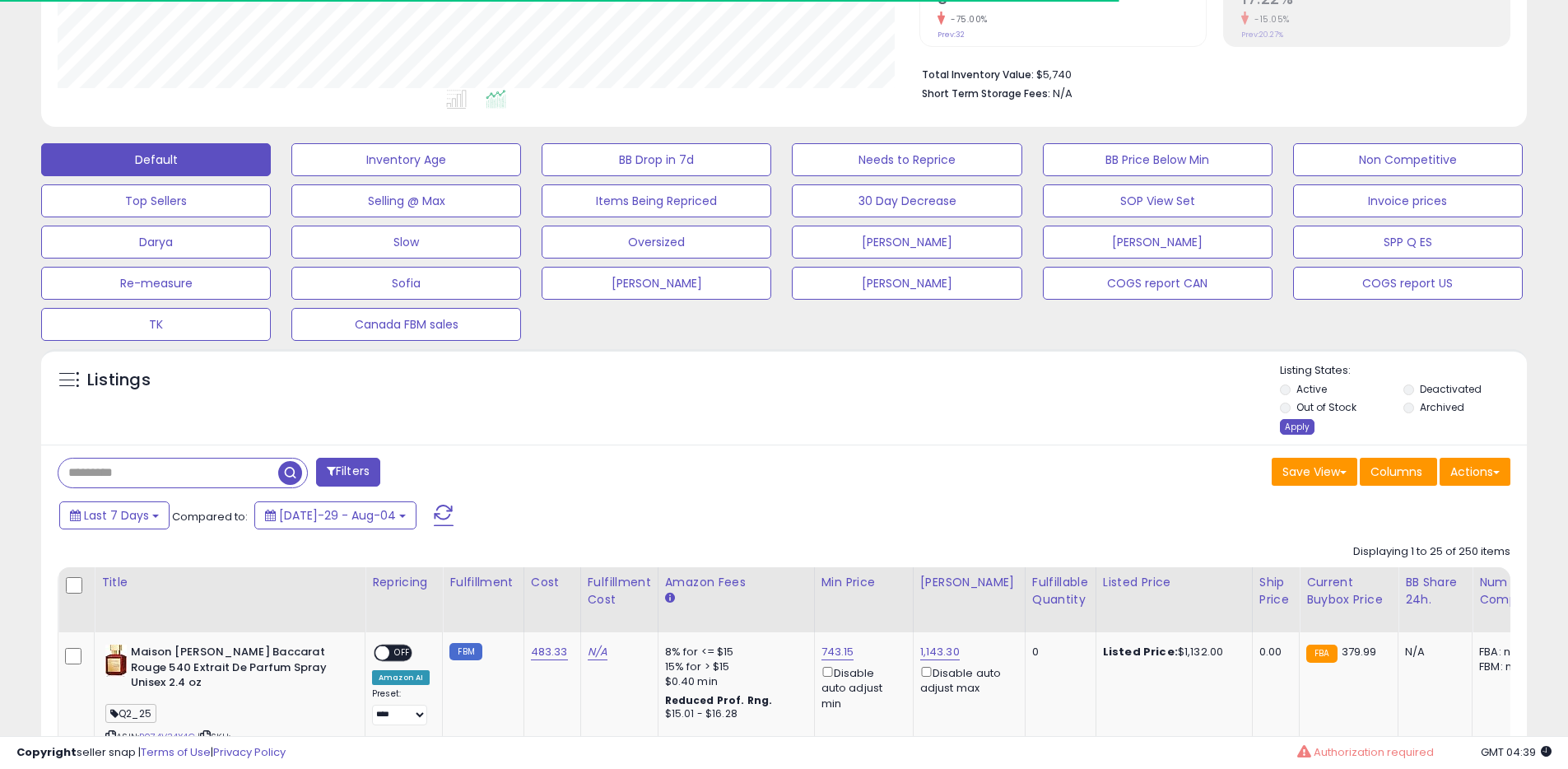
click at [1291, 425] on div "Apply" at bounding box center [1297, 427] width 35 height 16
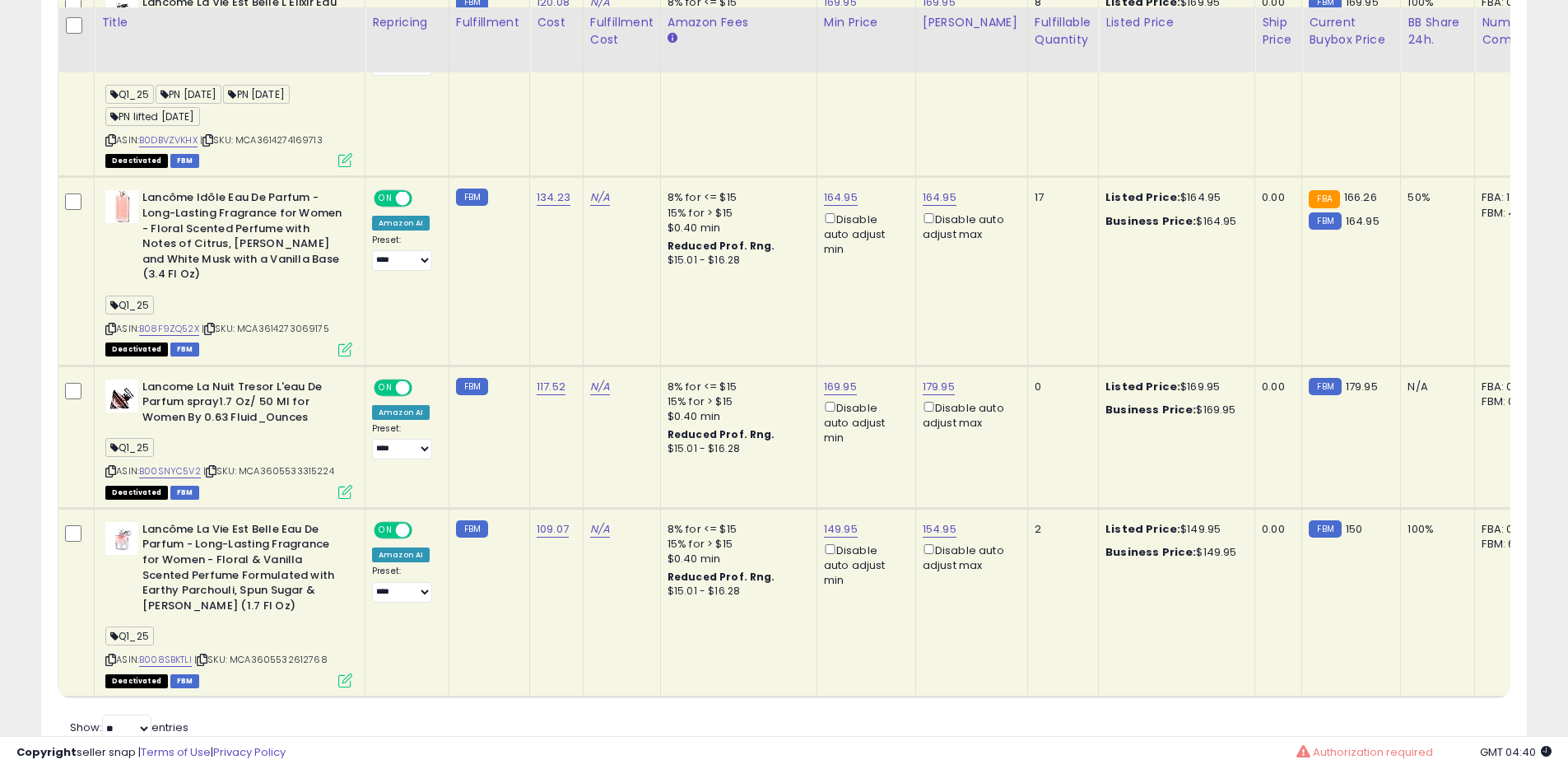
scroll to position [1599, 0]
